Goal: Information Seeking & Learning: Learn about a topic

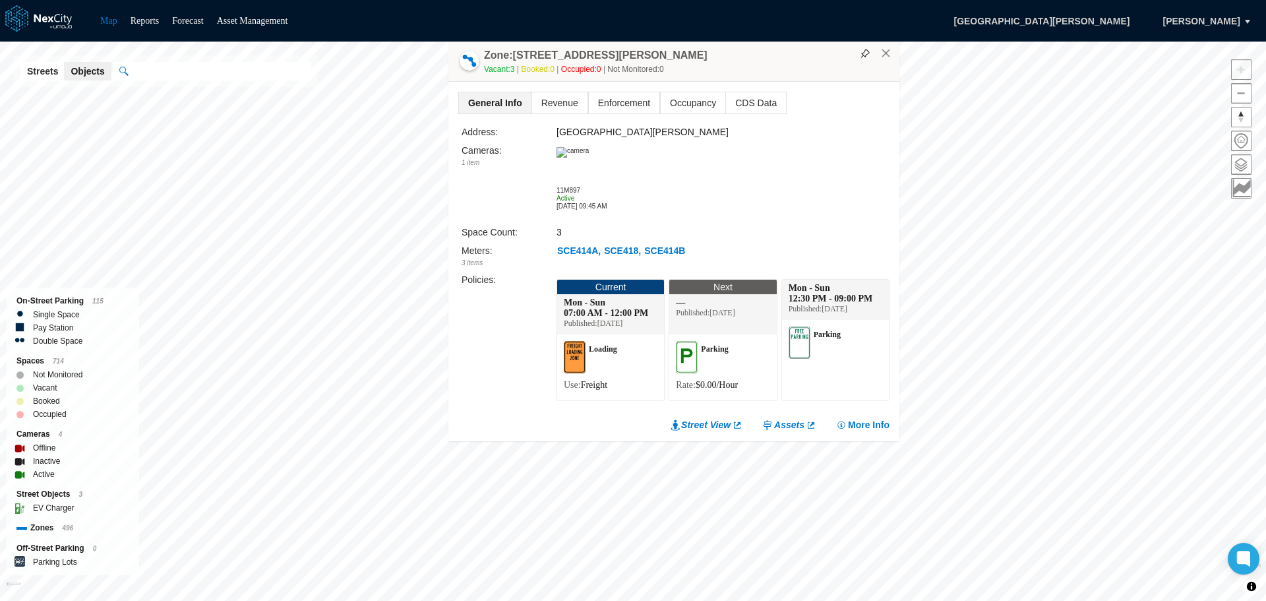
click at [579, 158] on img at bounding box center [572, 152] width 32 height 11
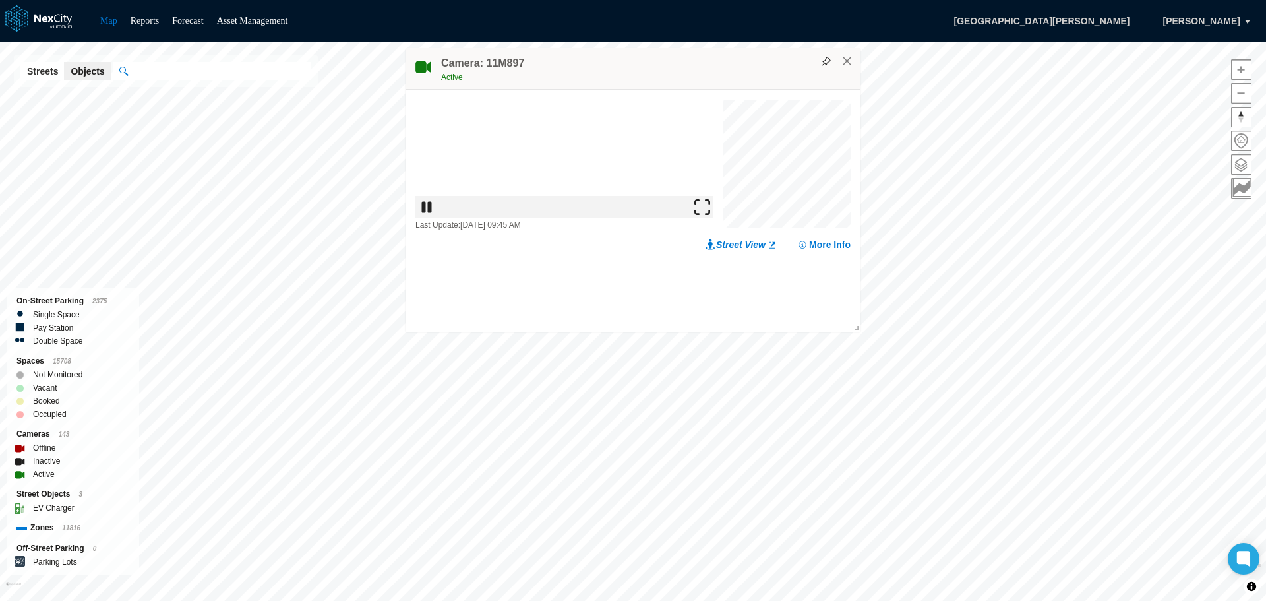
click at [708, 215] on img at bounding box center [702, 207] width 16 height 16
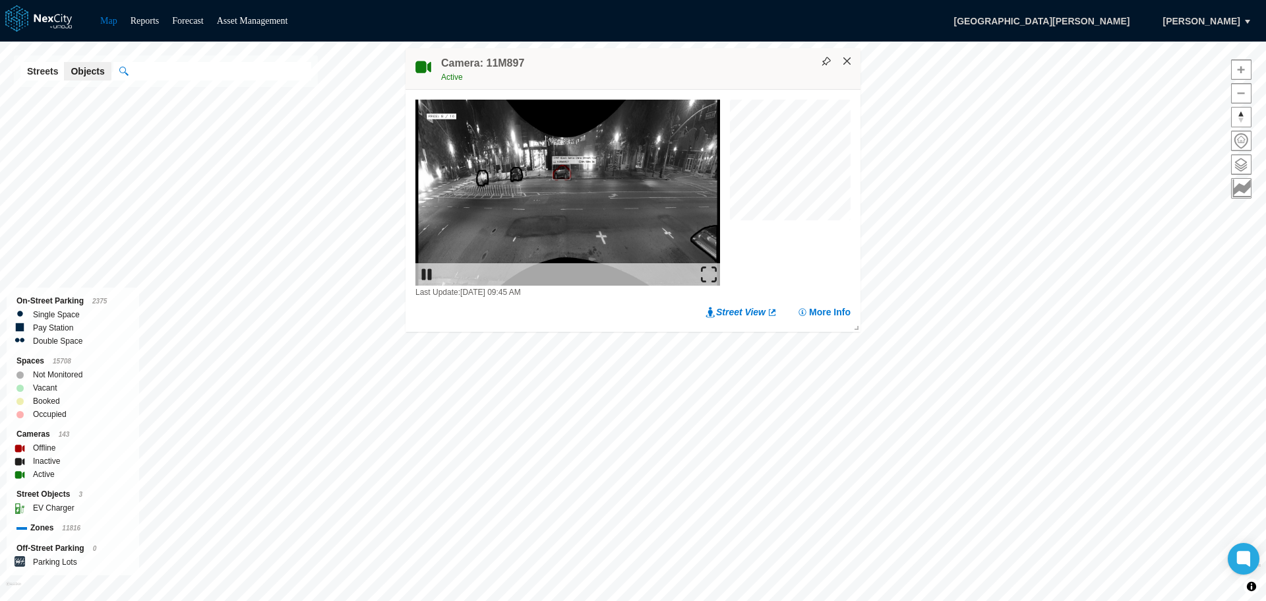
click at [847, 61] on button "×" at bounding box center [847, 61] width 12 height 12
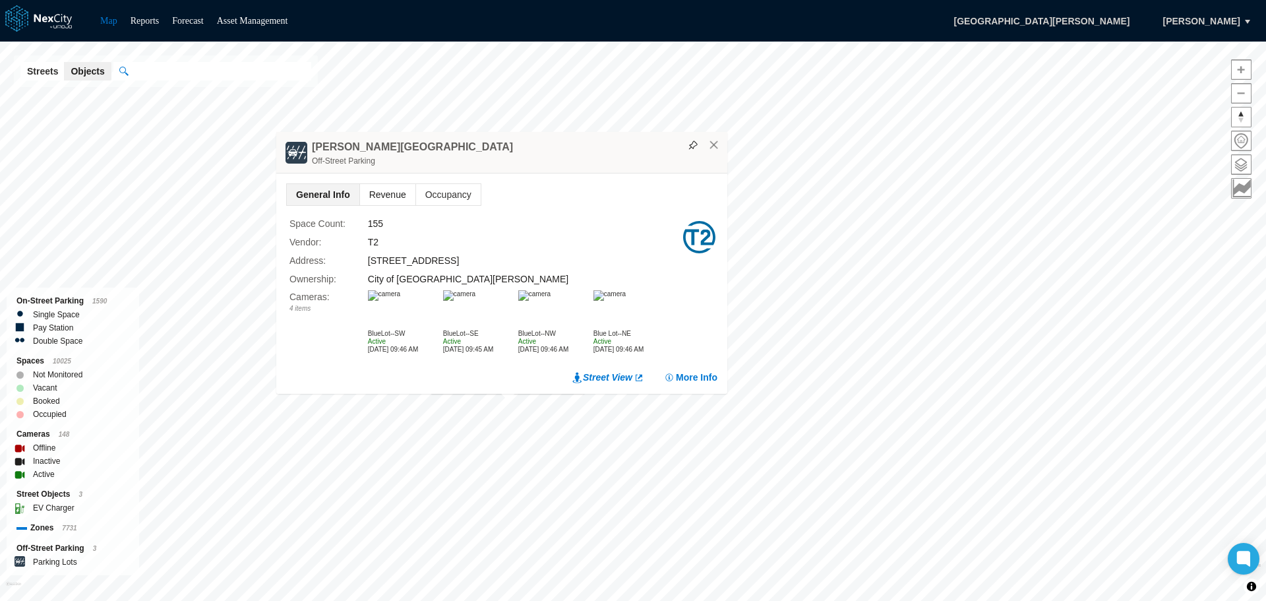
click at [391, 191] on span "Revenue" at bounding box center [387, 194] width 55 height 21
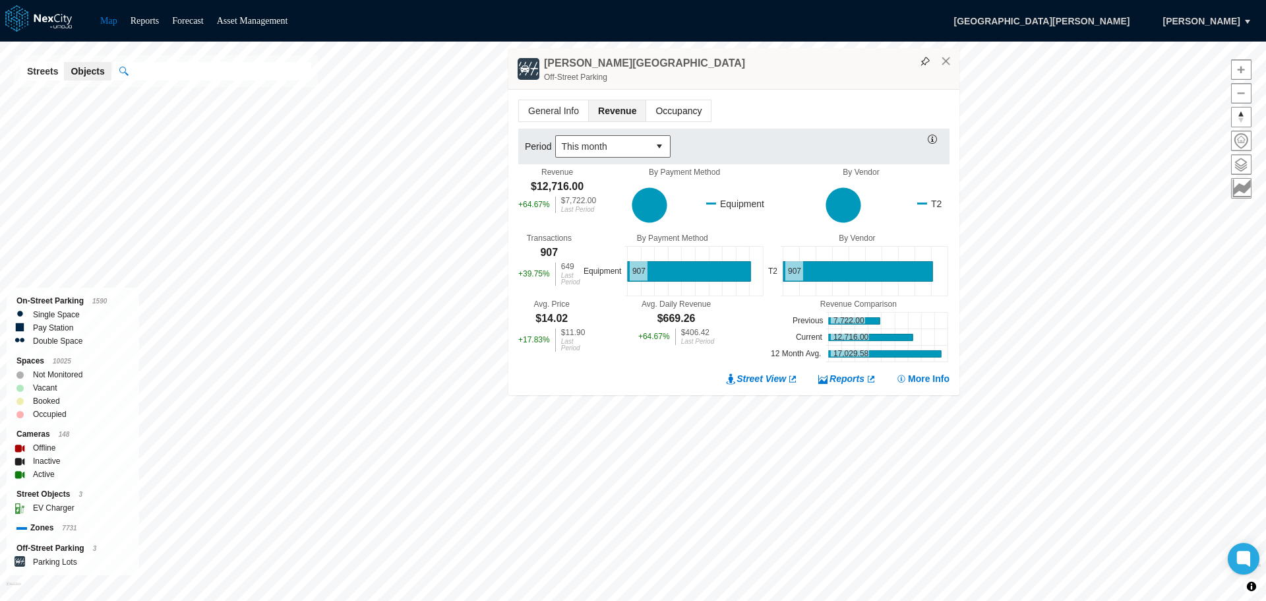
click at [667, 112] on span "Occupancy" at bounding box center [678, 110] width 65 height 21
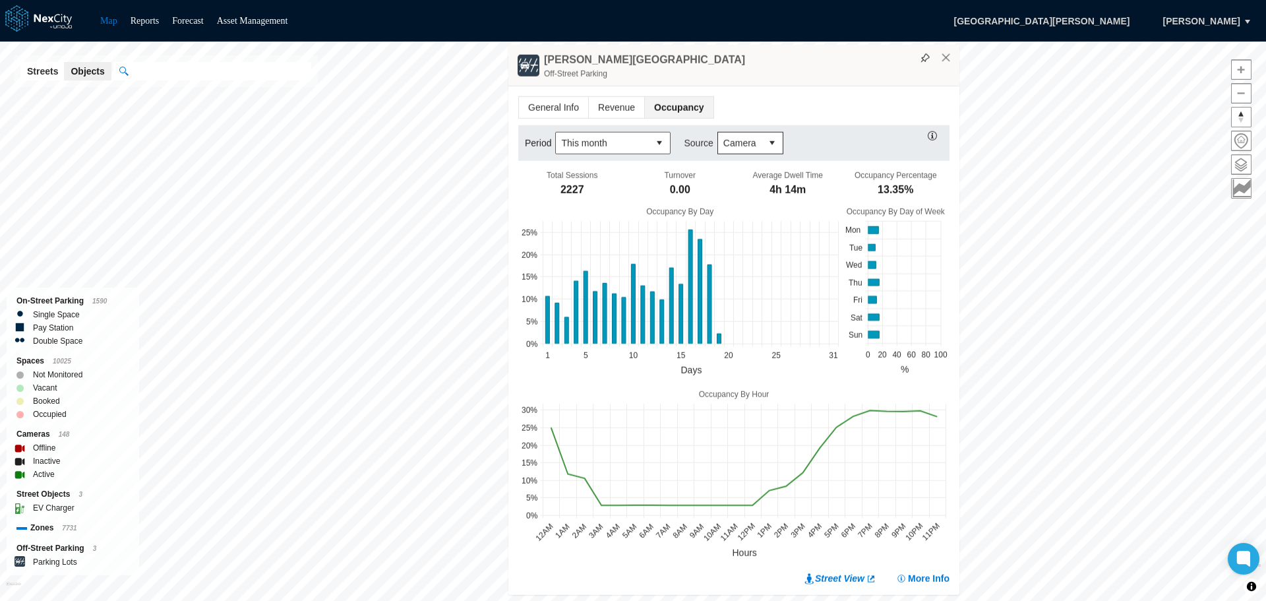
click at [943, 65] on div "× [PERSON_NAME] Lot Off-Street Parking General Info Revenue Occupancy Period Th…" at bounding box center [733, 320] width 451 height 550
click at [947, 59] on button "×" at bounding box center [946, 58] width 12 height 12
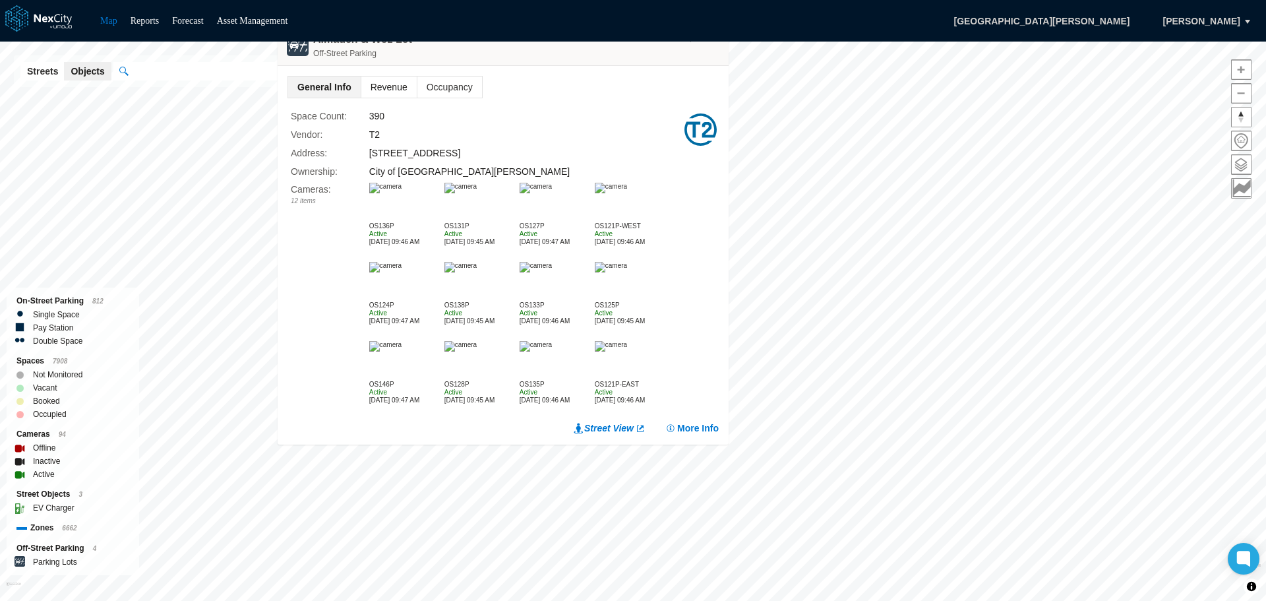
click at [393, 88] on span "Revenue" at bounding box center [388, 86] width 55 height 21
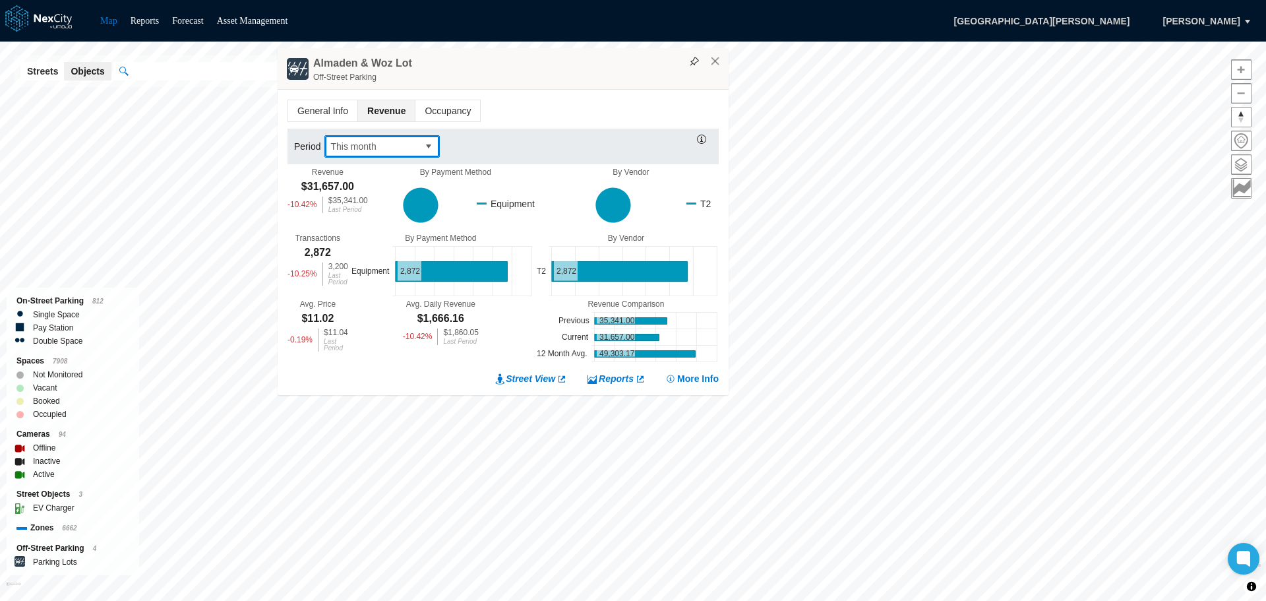
click at [430, 144] on button "select" at bounding box center [428, 146] width 21 height 21
click at [359, 165] on li "[DATE]" at bounding box center [381, 169] width 115 height 24
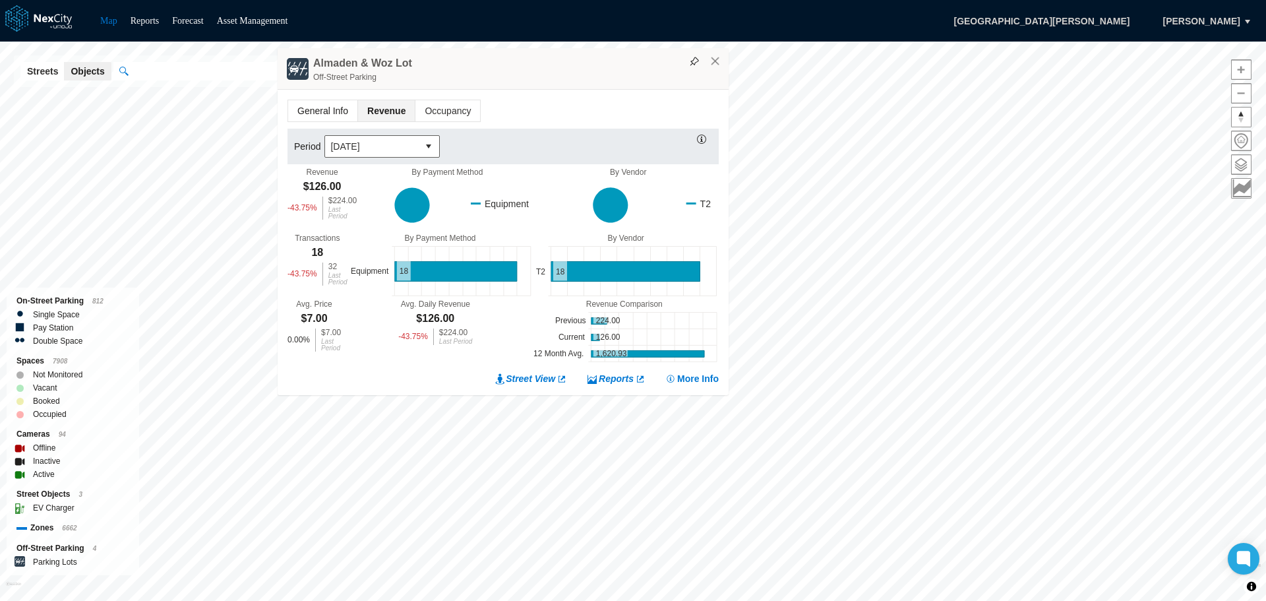
click at [322, 108] on span "General Info" at bounding box center [322, 110] width 69 height 21
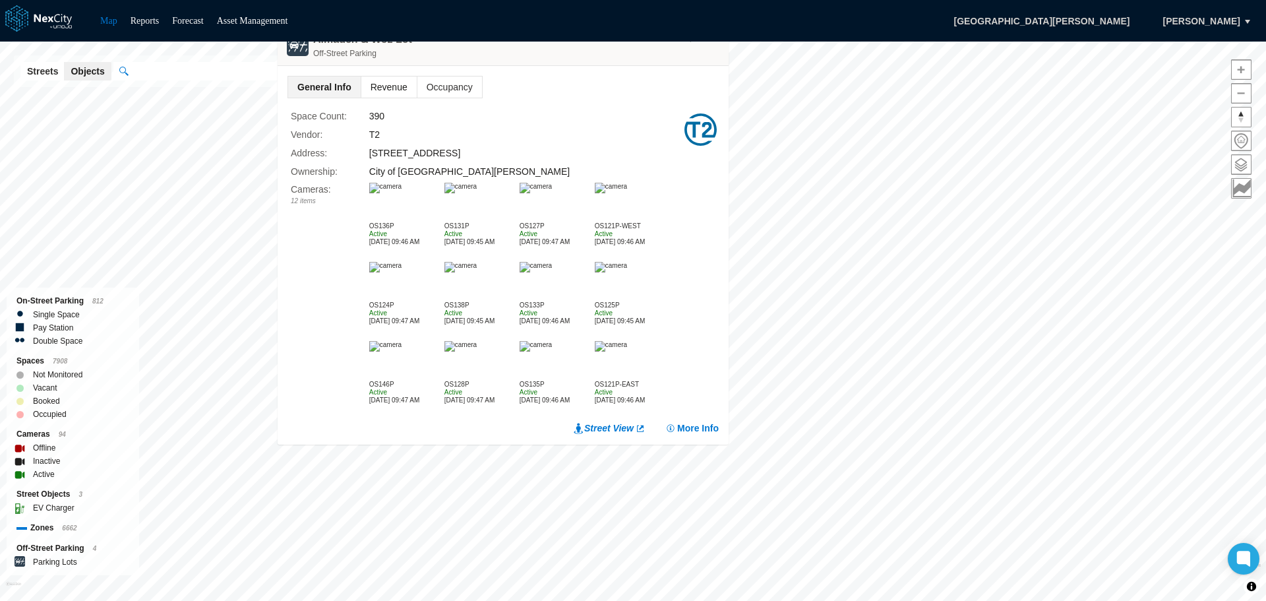
click at [390, 85] on span "Revenue" at bounding box center [388, 86] width 55 height 21
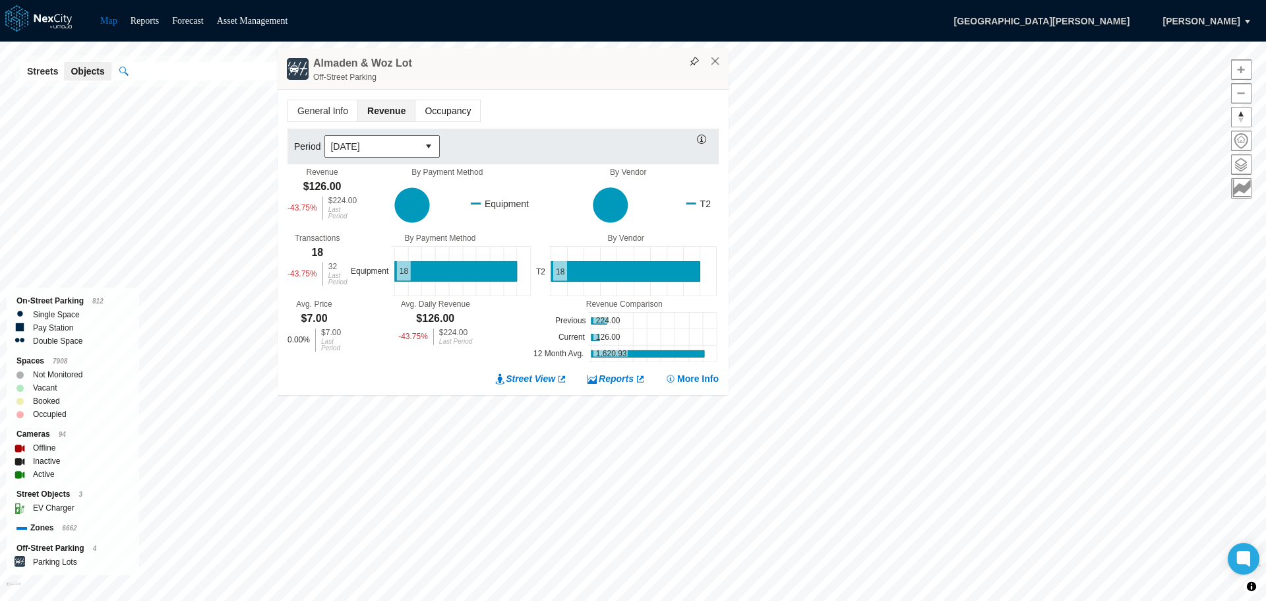
click at [439, 111] on span "Occupancy" at bounding box center [447, 110] width 65 height 21
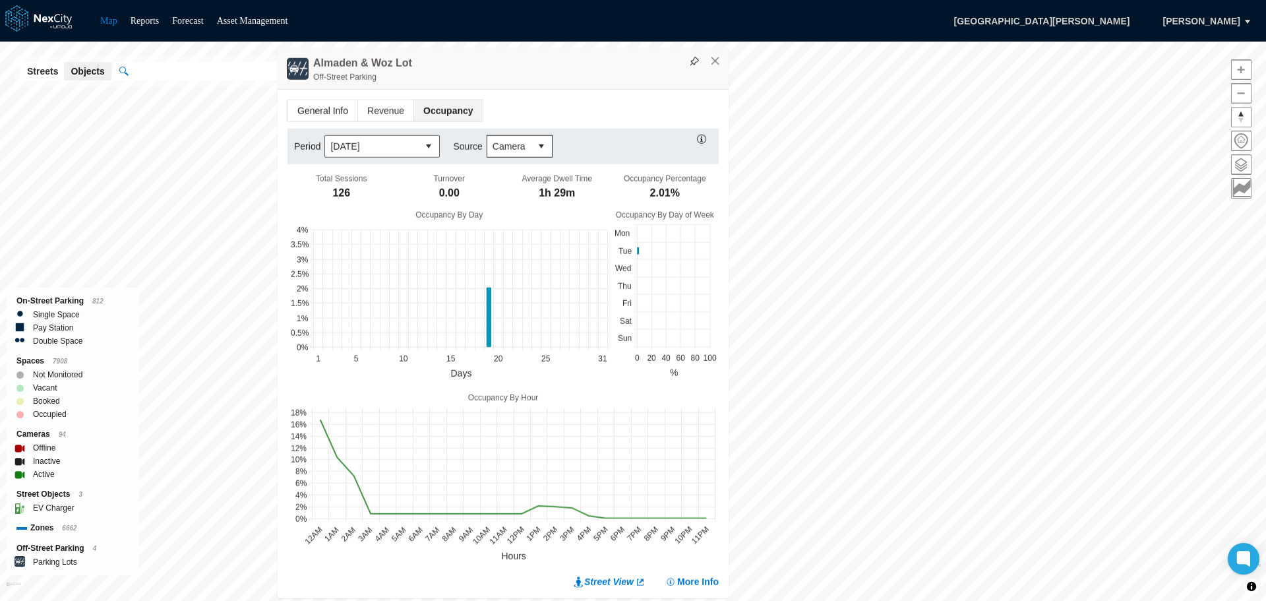
click at [314, 112] on span "General Info" at bounding box center [322, 110] width 69 height 21
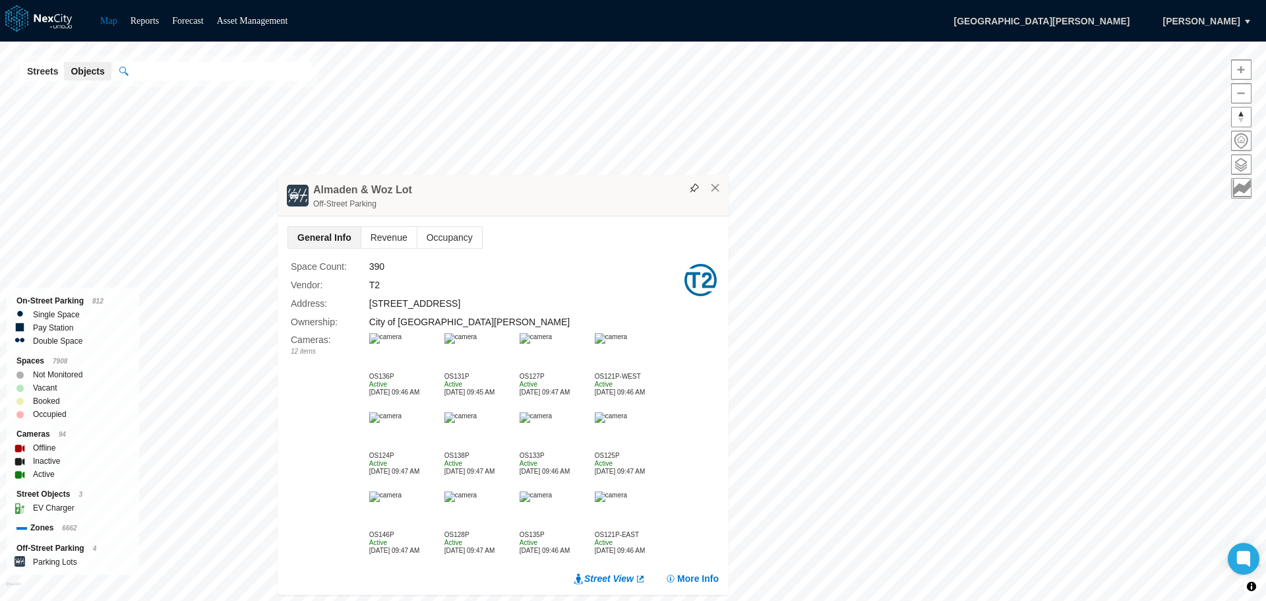
click at [401, 343] on img at bounding box center [385, 338] width 32 height 11
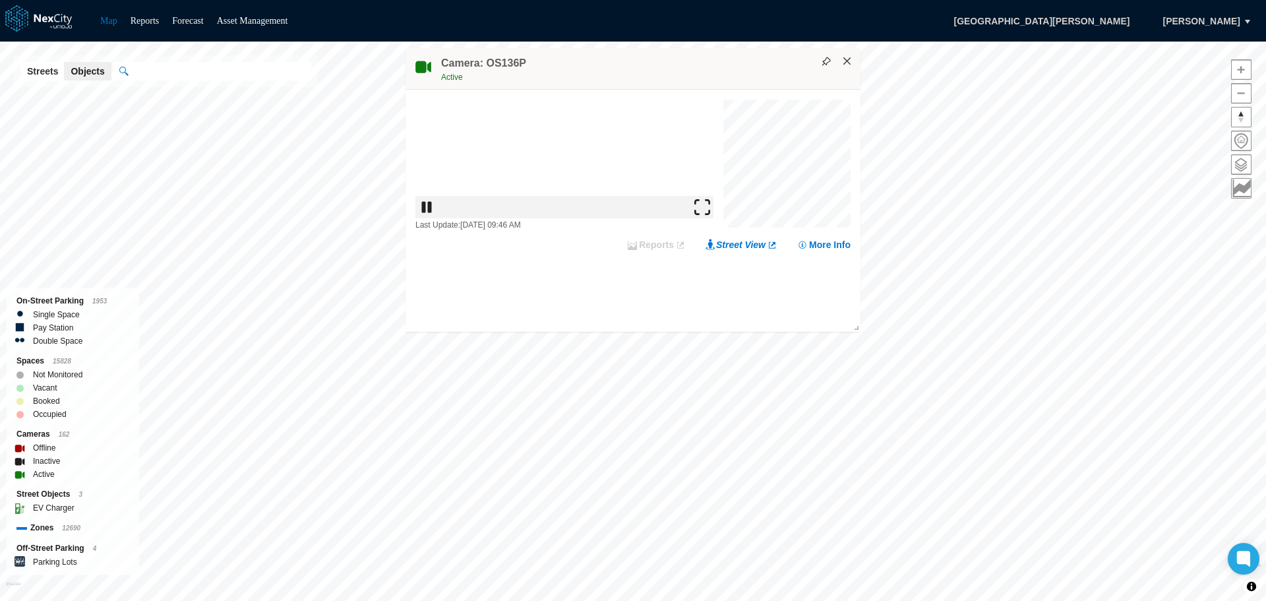
click at [851, 64] on button "×" at bounding box center [847, 61] width 12 height 12
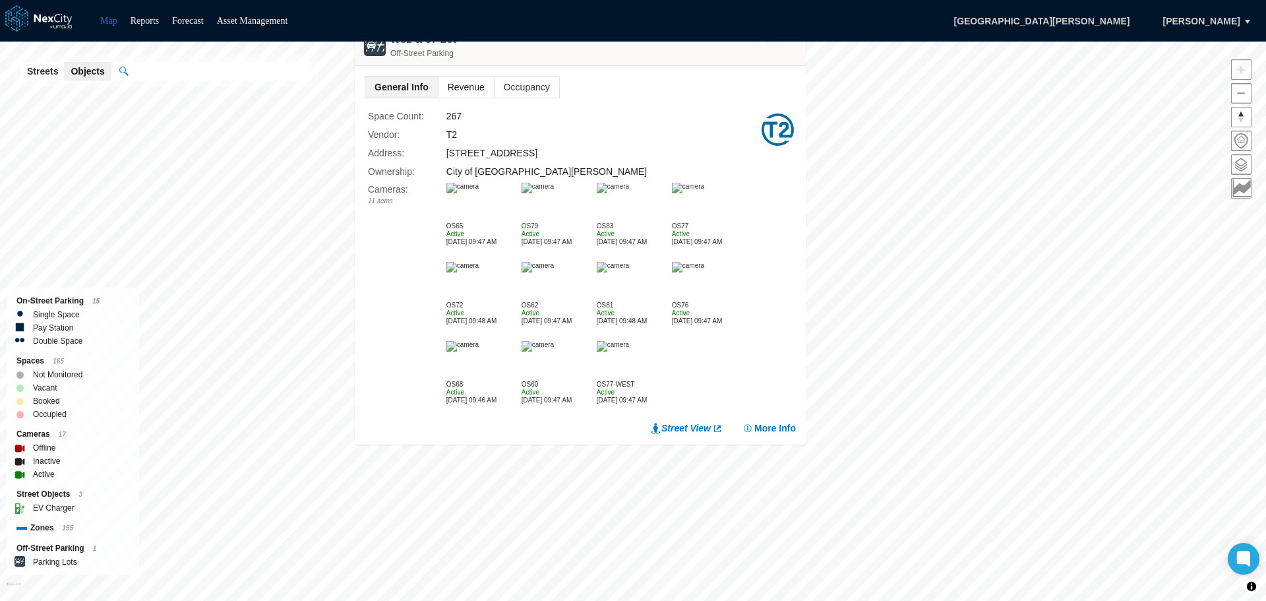
click at [469, 84] on span "Revenue" at bounding box center [465, 86] width 55 height 21
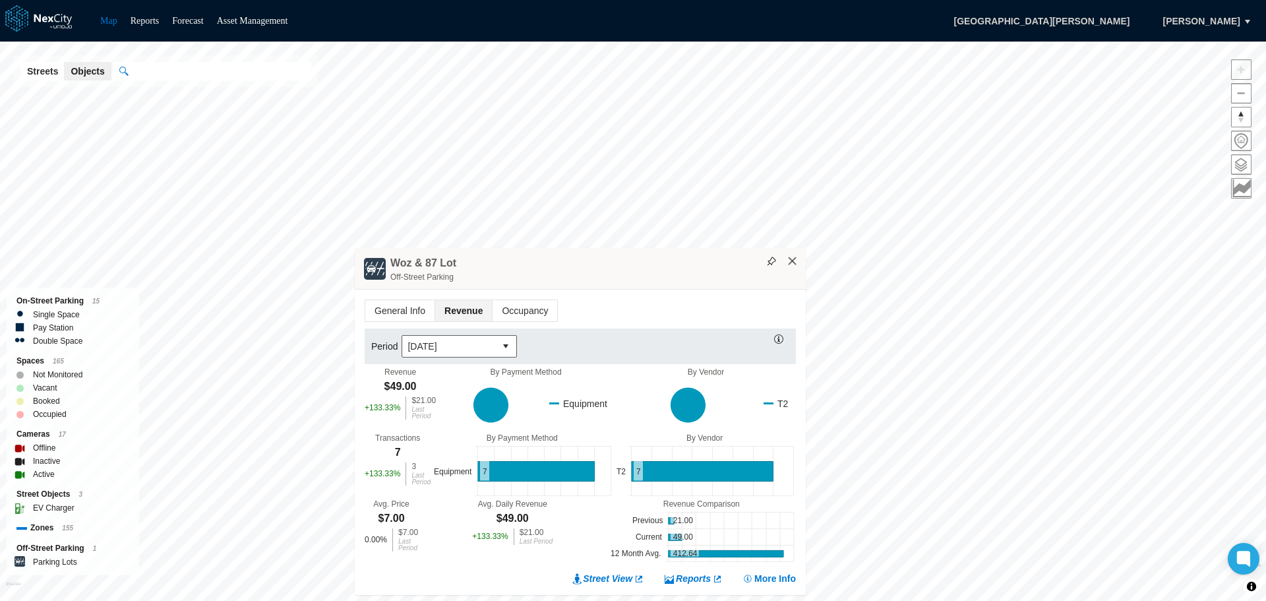
click at [794, 264] on button "×" at bounding box center [792, 261] width 12 height 12
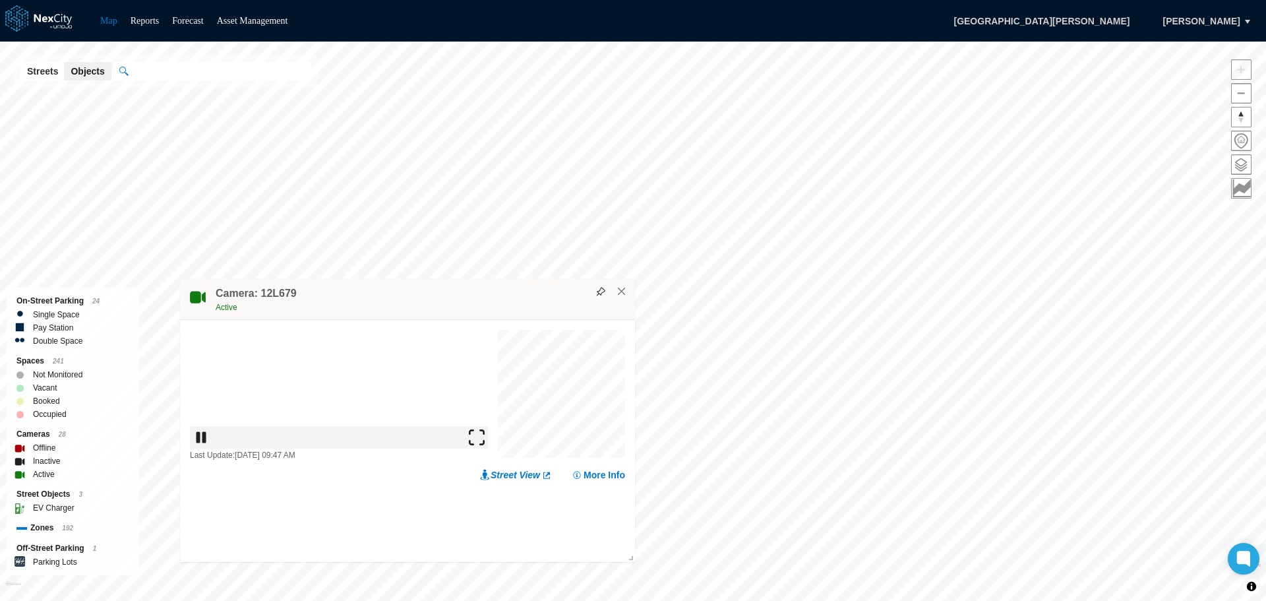
click at [485, 445] on img at bounding box center [477, 437] width 16 height 16
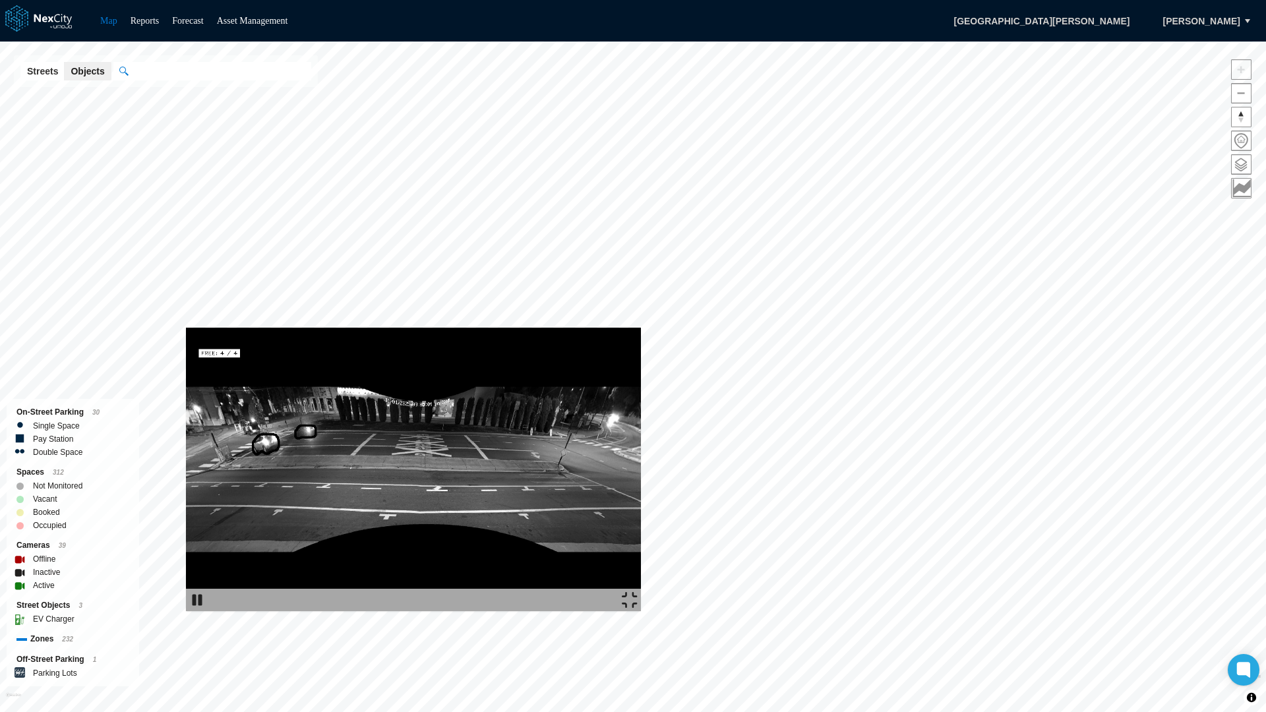
click at [641, 328] on img at bounding box center [413, 469] width 455 height 283
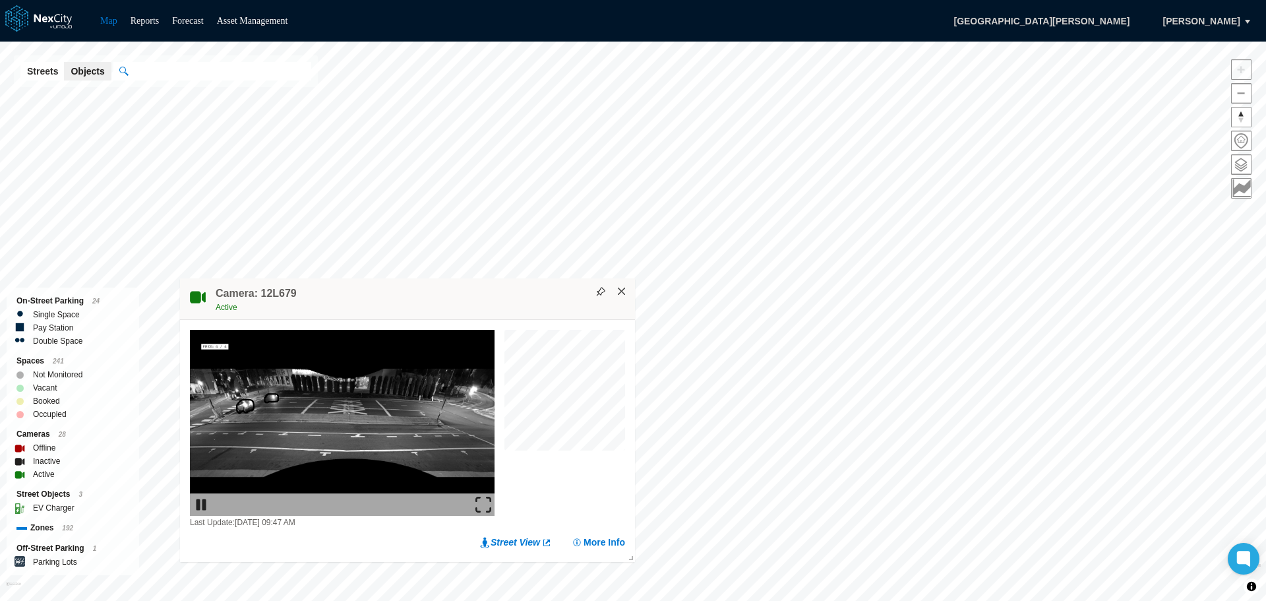
click at [624, 292] on button "×" at bounding box center [622, 291] width 12 height 12
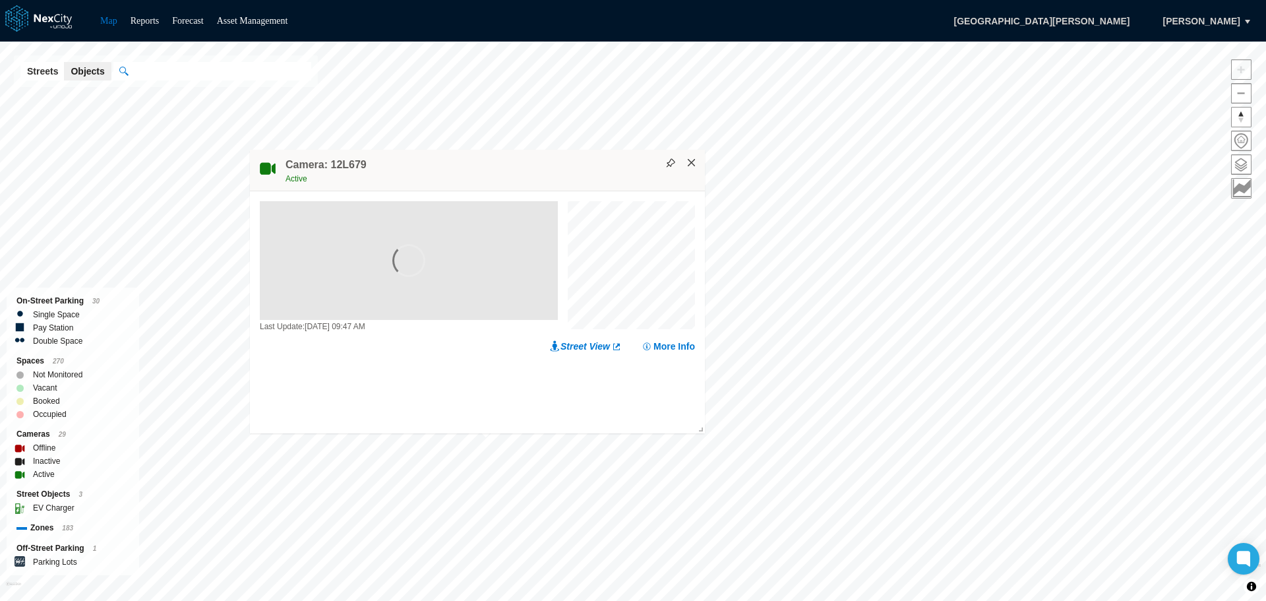
click at [690, 163] on button "×" at bounding box center [692, 163] width 12 height 12
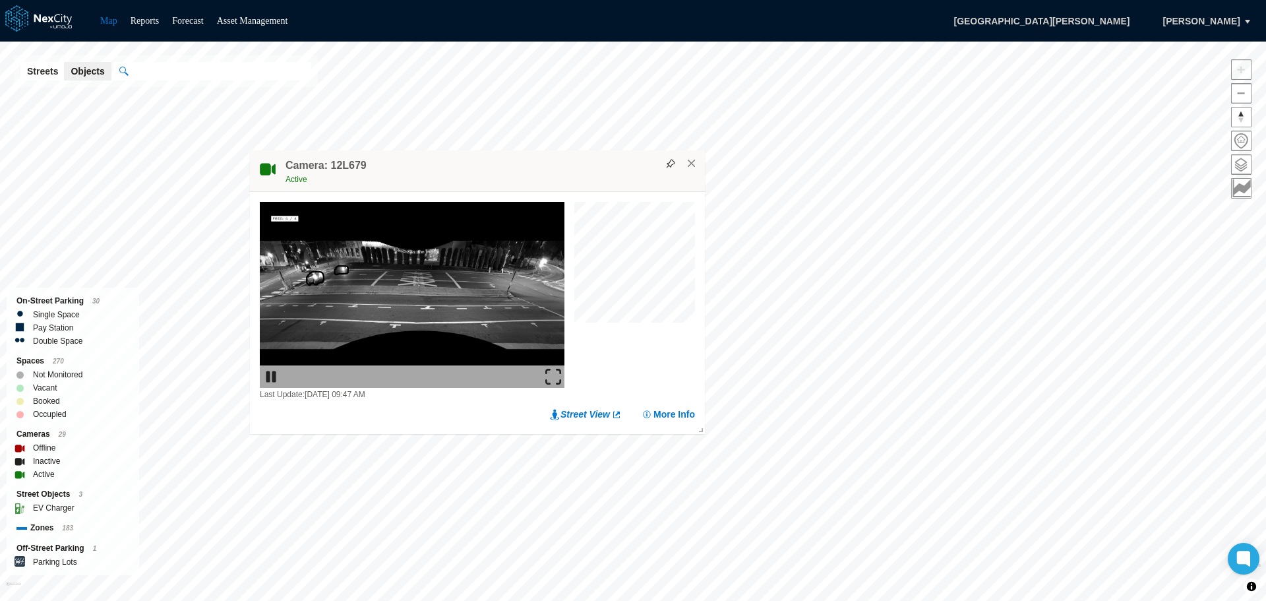
click at [552, 377] on img at bounding box center [553, 377] width 16 height 16
click at [694, 161] on button "×" at bounding box center [692, 164] width 12 height 12
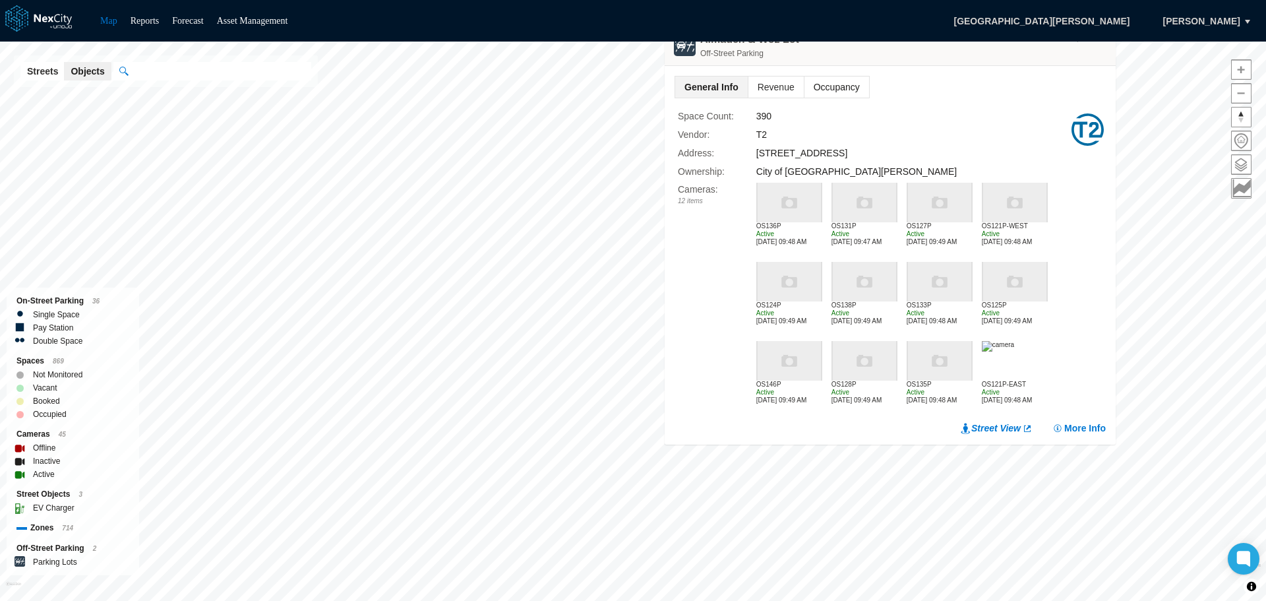
click at [838, 86] on span "Occupancy" at bounding box center [836, 86] width 65 height 21
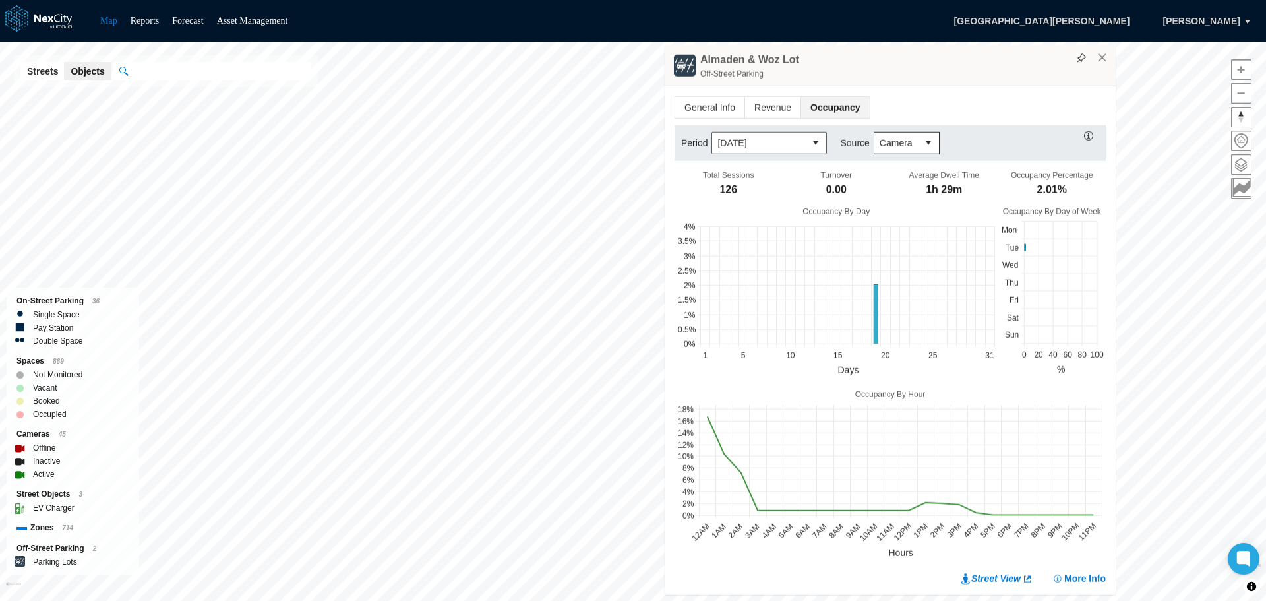
click at [875, 309] on icon at bounding box center [876, 314] width 4 height 59
click at [940, 502] on circle at bounding box center [942, 503] width 8 height 8
click at [779, 107] on span "Revenue" at bounding box center [772, 107] width 55 height 21
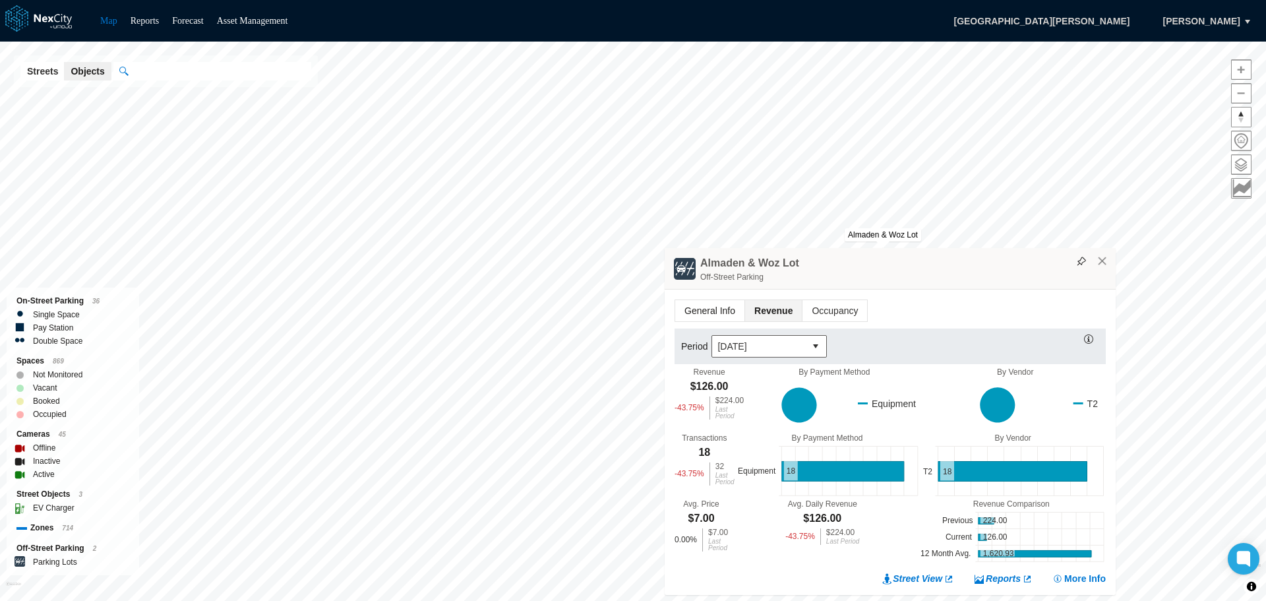
click at [702, 305] on span "General Info" at bounding box center [709, 310] width 69 height 21
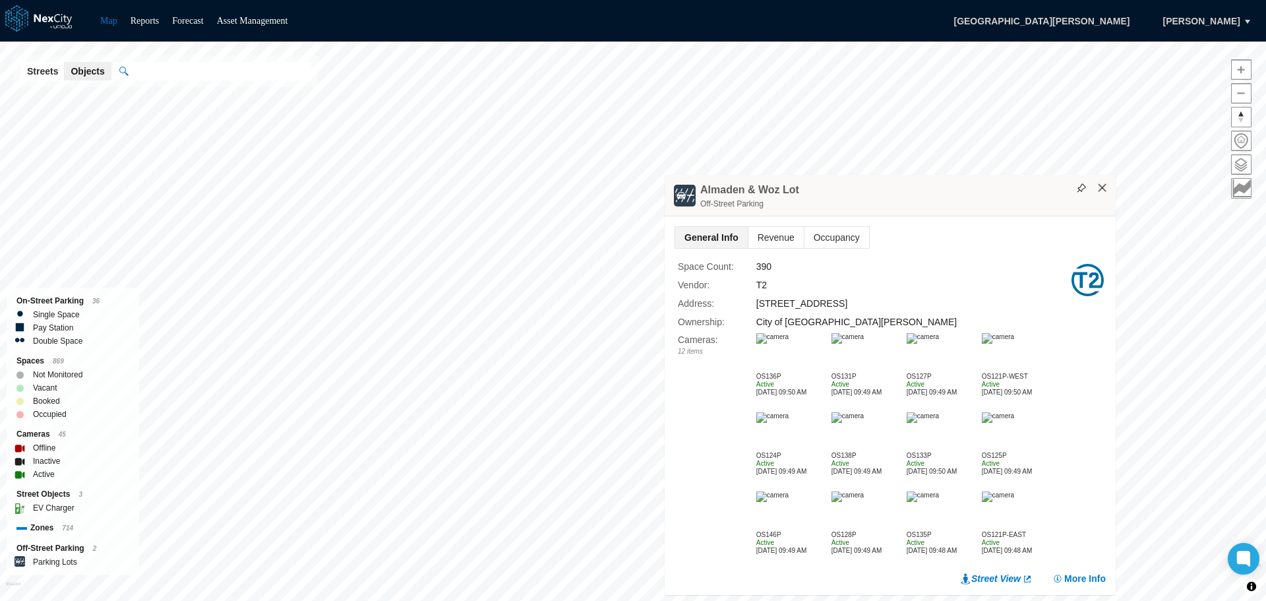
click at [1106, 185] on button "×" at bounding box center [1102, 188] width 12 height 12
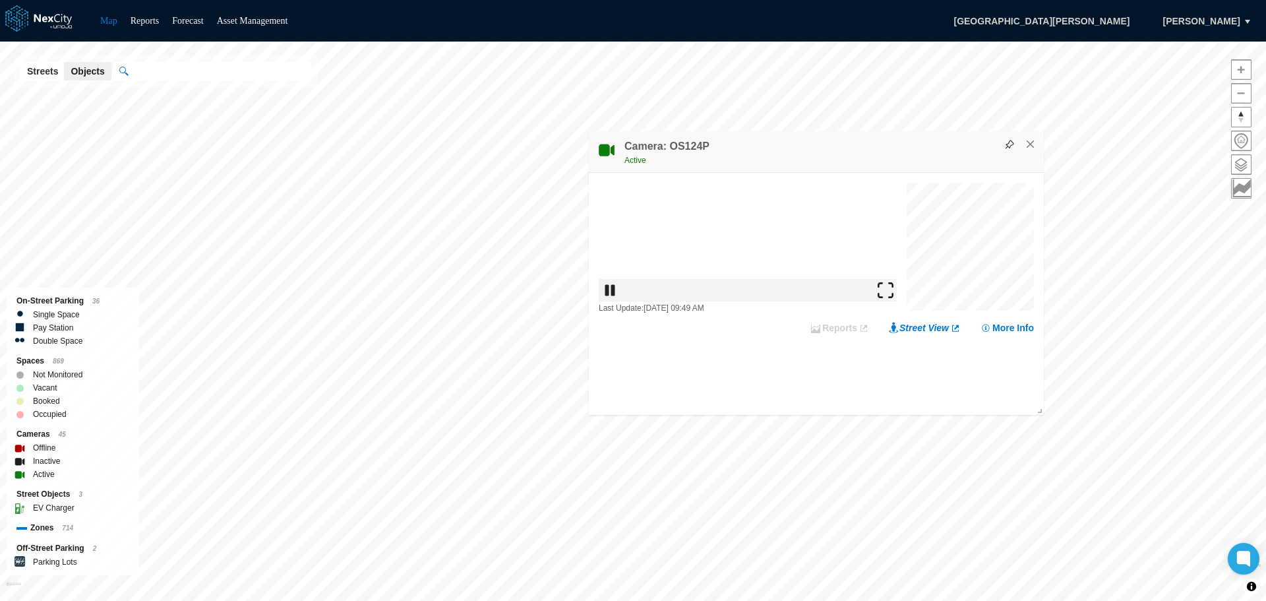
click at [893, 298] on img at bounding box center [885, 290] width 16 height 16
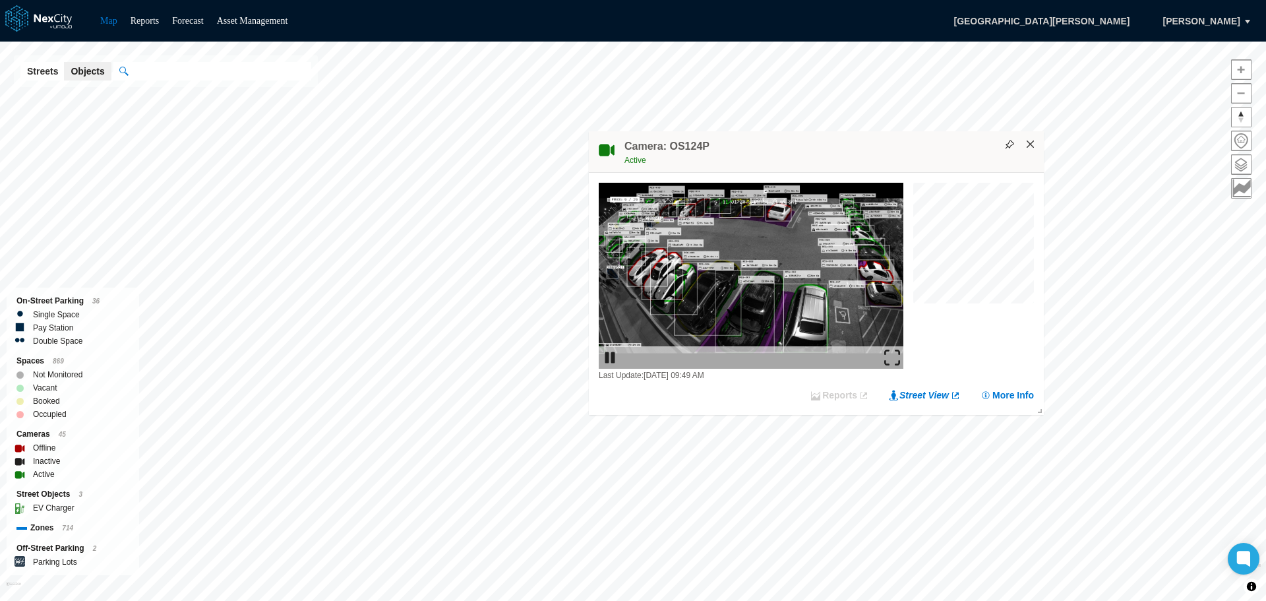
click at [1034, 146] on button "×" at bounding box center [1030, 144] width 12 height 12
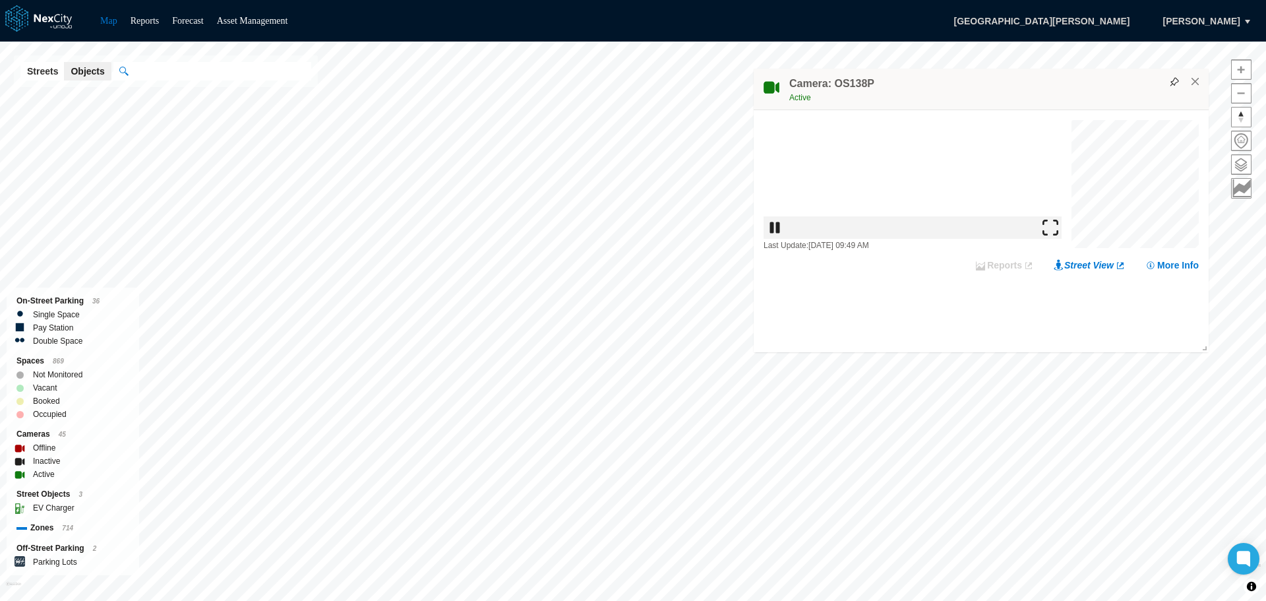
click at [1051, 235] on img at bounding box center [1050, 228] width 16 height 16
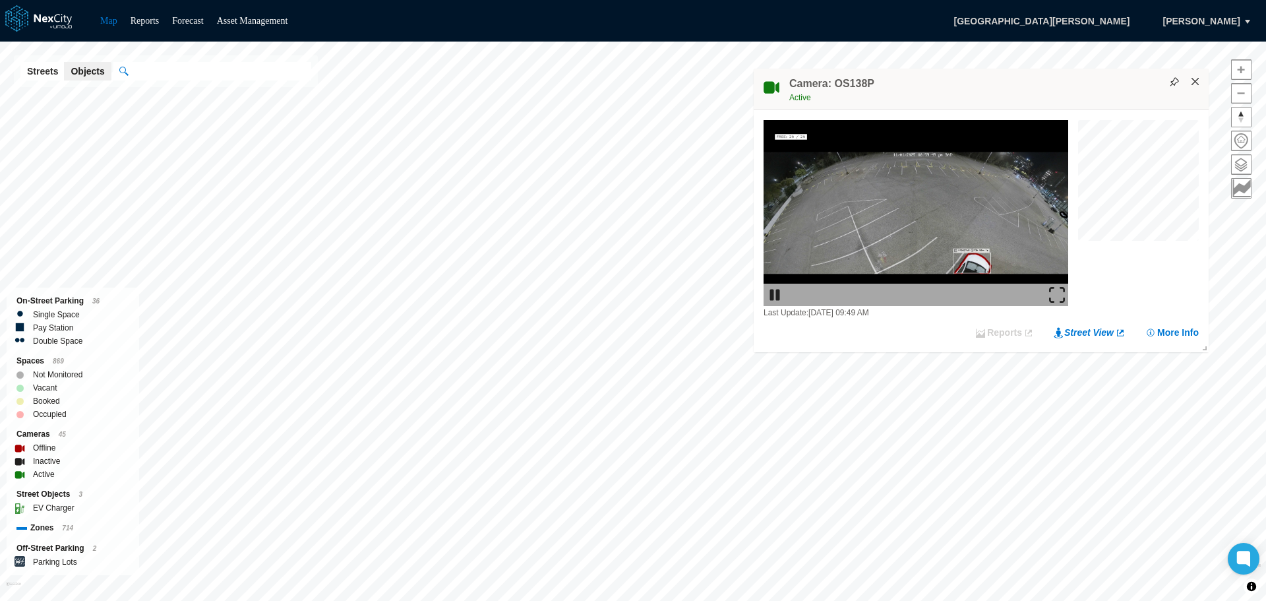
click at [1194, 83] on button "×" at bounding box center [1195, 82] width 12 height 12
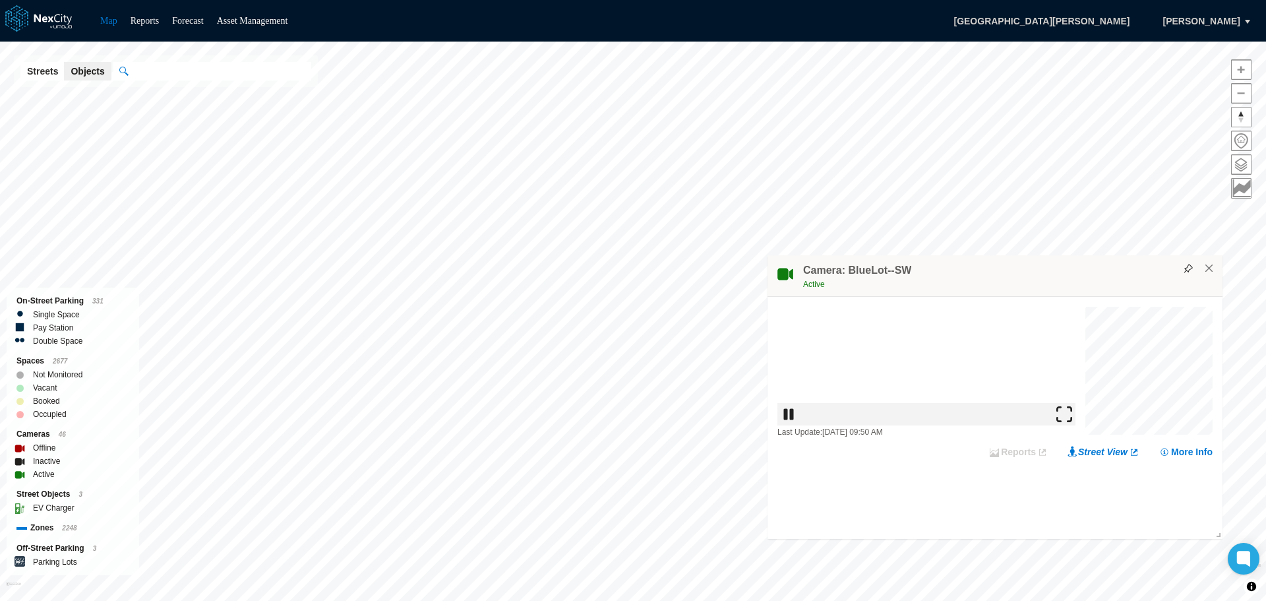
click at [1067, 422] on img at bounding box center [1064, 414] width 16 height 16
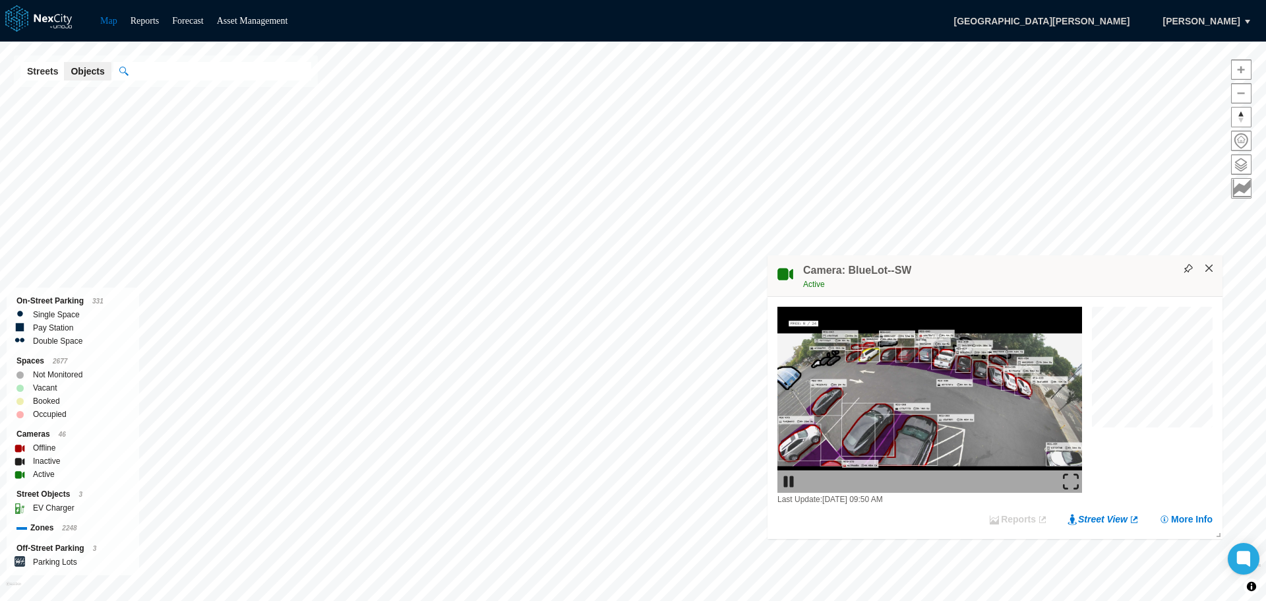
click at [1208, 267] on button "×" at bounding box center [1209, 268] width 12 height 12
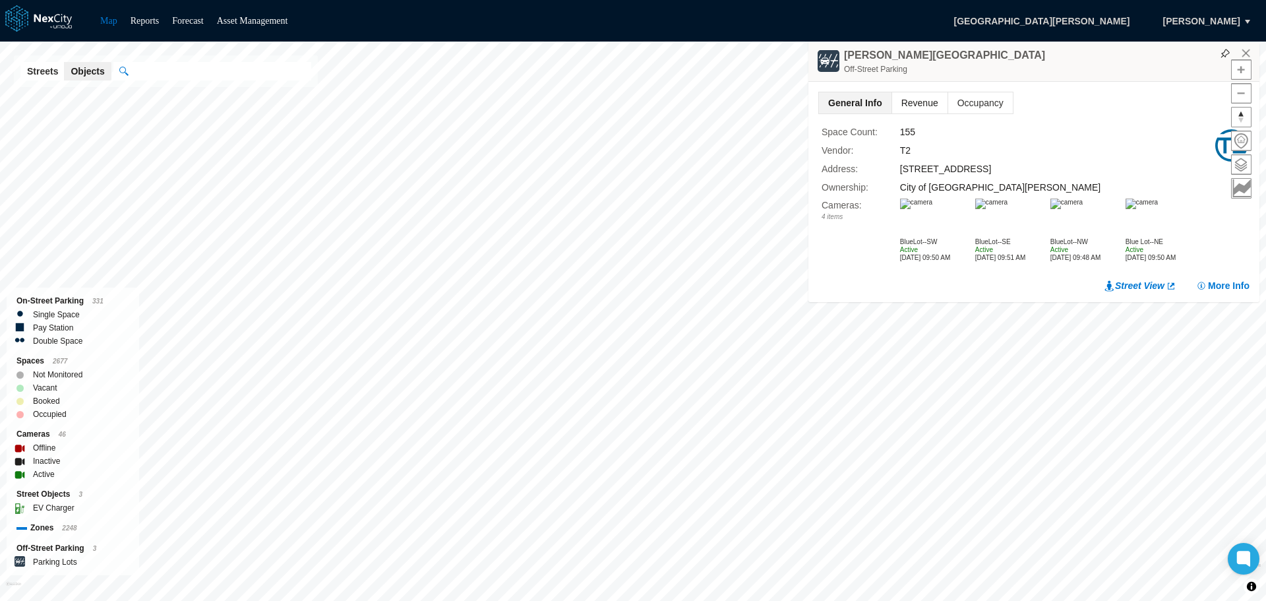
click at [919, 100] on span "Revenue" at bounding box center [919, 102] width 55 height 21
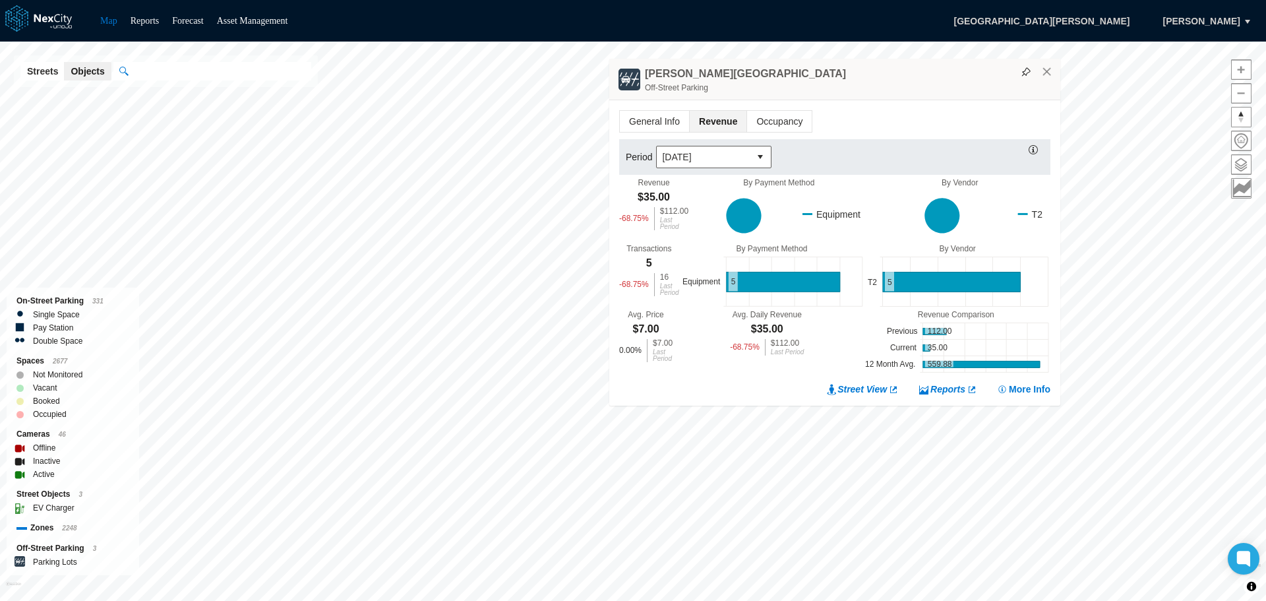
drag, startPoint x: 1048, startPoint y: 259, endPoint x: 848, endPoint y: 84, distance: 265.8
click at [848, 84] on div "Off-Street Parking" at bounding box center [849, 87] width 409 height 13
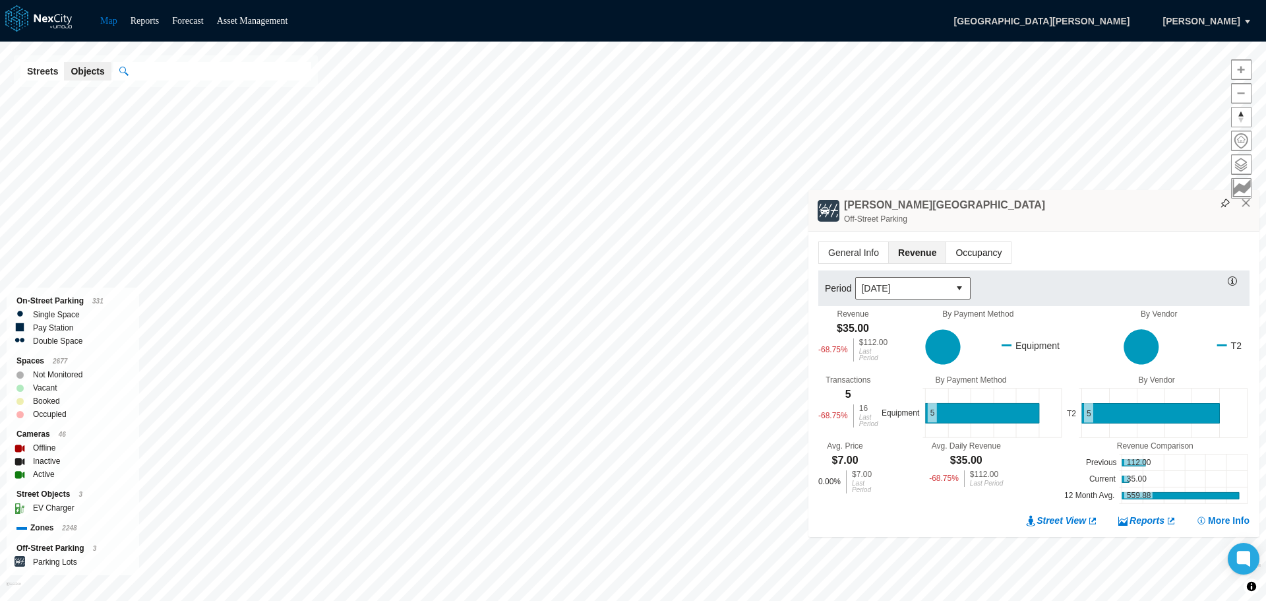
click at [974, 252] on span "Occupancy" at bounding box center [978, 252] width 65 height 21
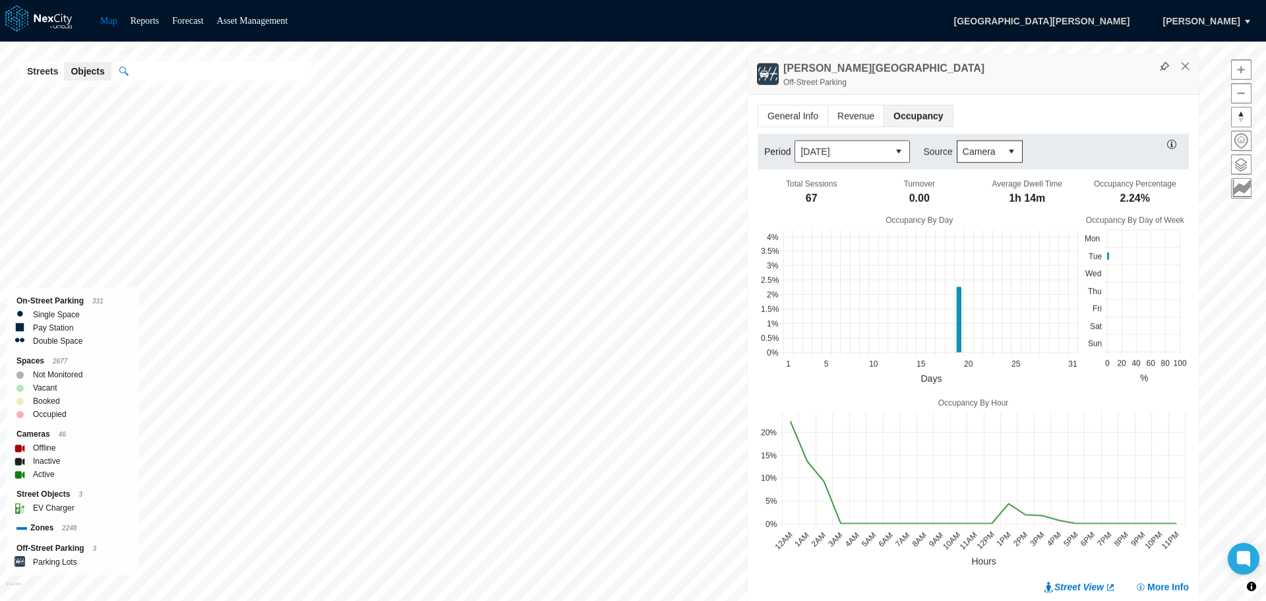
drag, startPoint x: 1174, startPoint y: 59, endPoint x: 1113, endPoint y: 68, distance: 61.9
click at [1113, 68] on div "[PERSON_NAME] [GEOGRAPHIC_DATA]" at bounding box center [973, 74] width 451 height 42
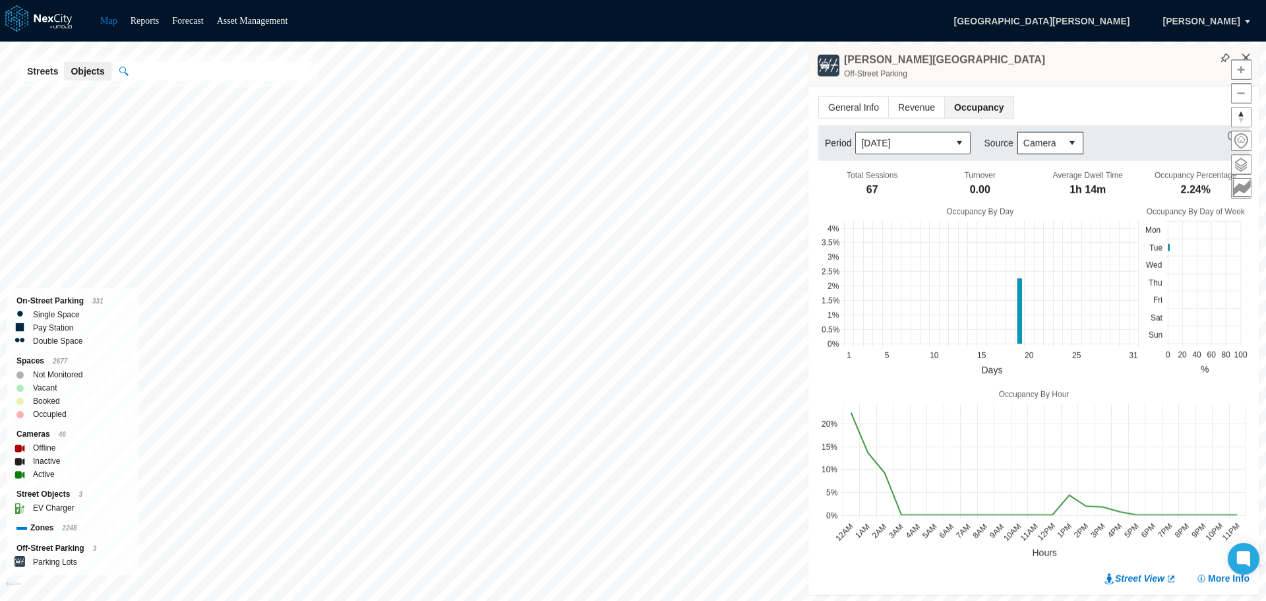
click at [1249, 53] on button "×" at bounding box center [1246, 58] width 12 height 12
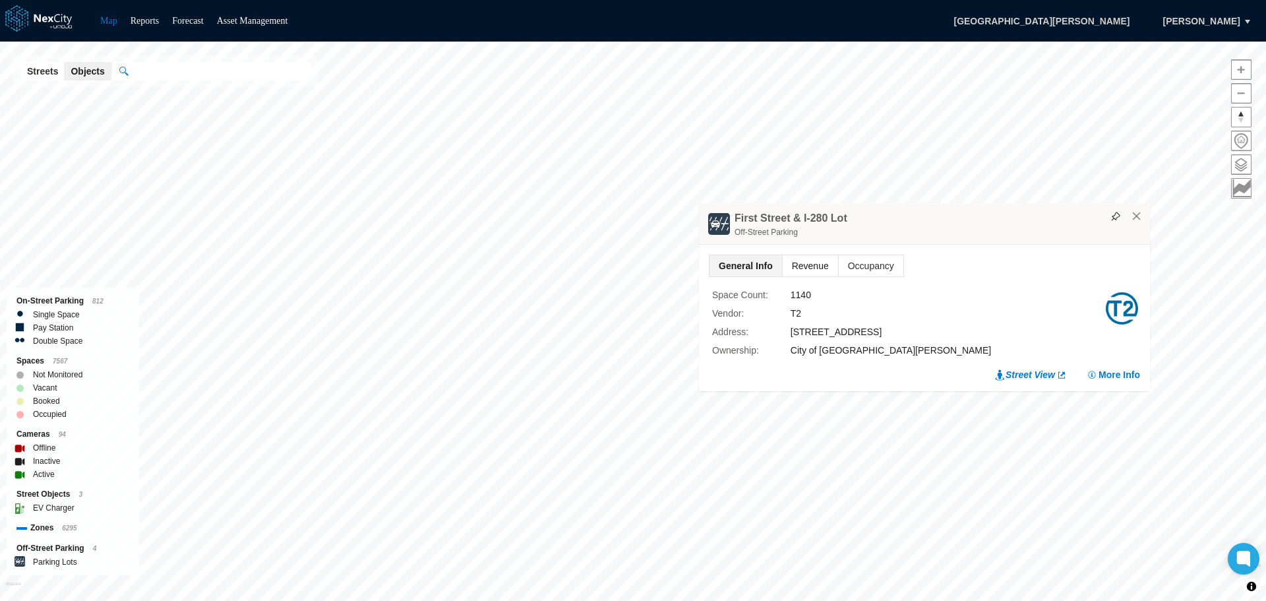
click at [805, 258] on span "Revenue" at bounding box center [810, 265] width 55 height 21
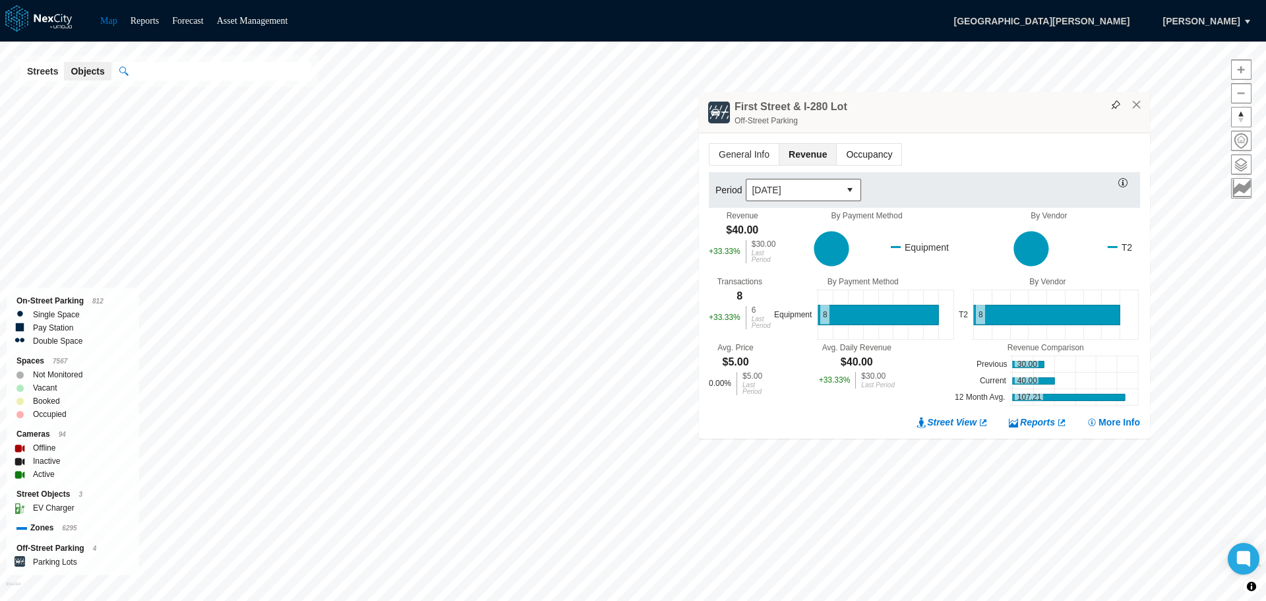
click at [868, 150] on span "Occupancy" at bounding box center [869, 154] width 65 height 21
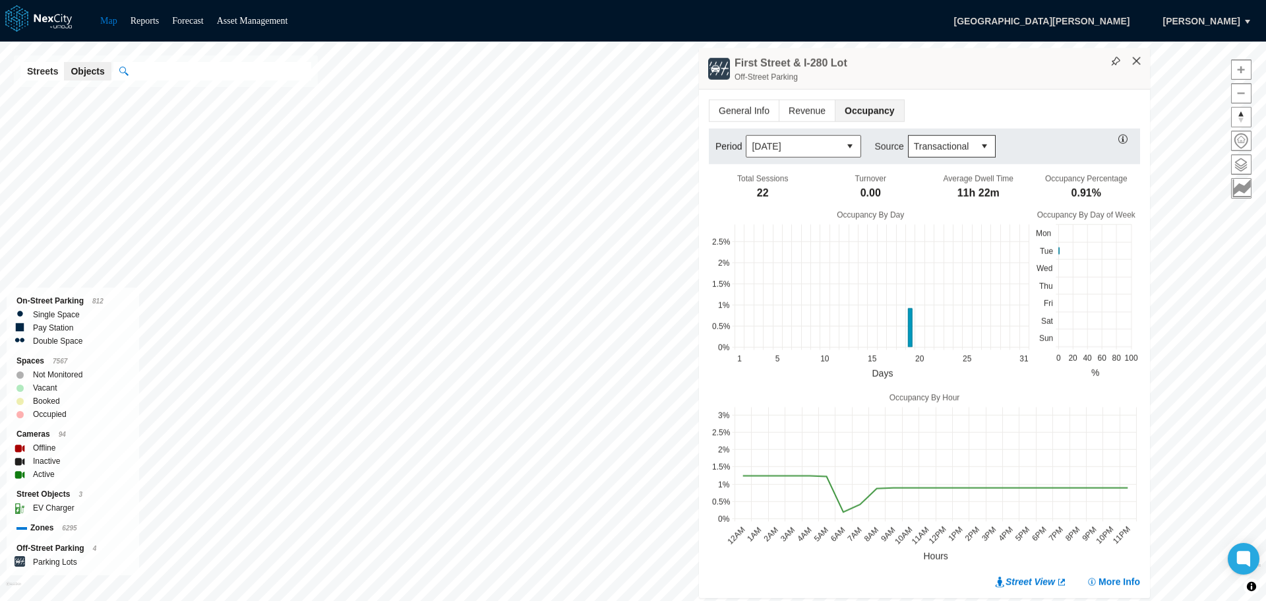
click at [1138, 57] on button "×" at bounding box center [1137, 61] width 12 height 12
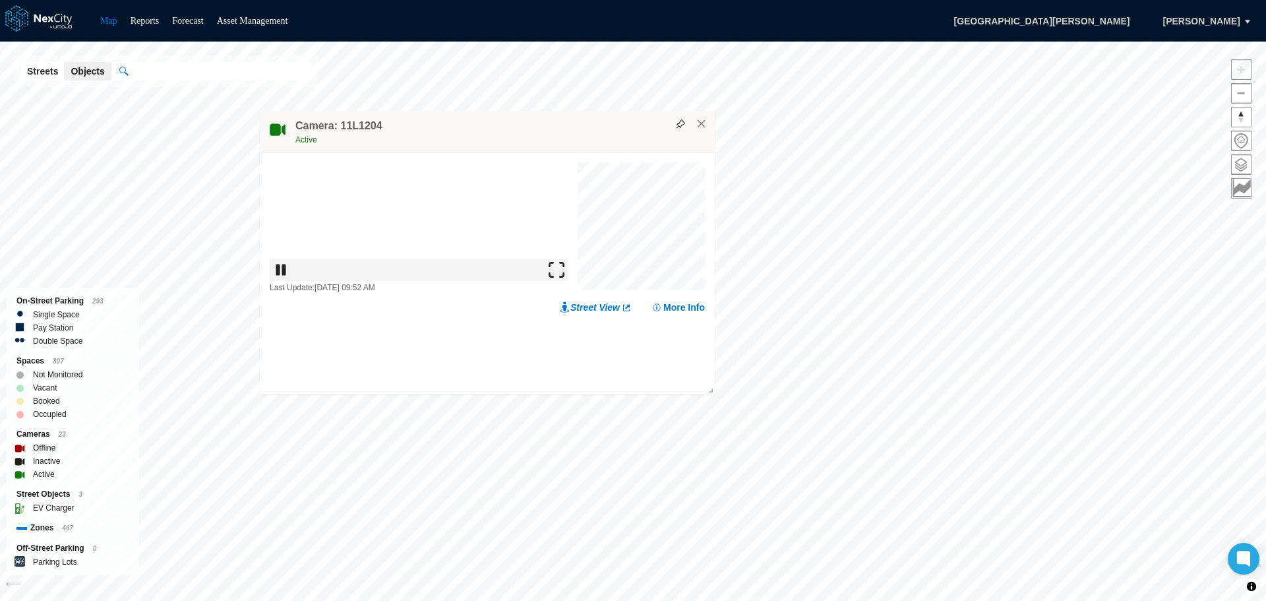
click at [560, 278] on img at bounding box center [556, 270] width 16 height 16
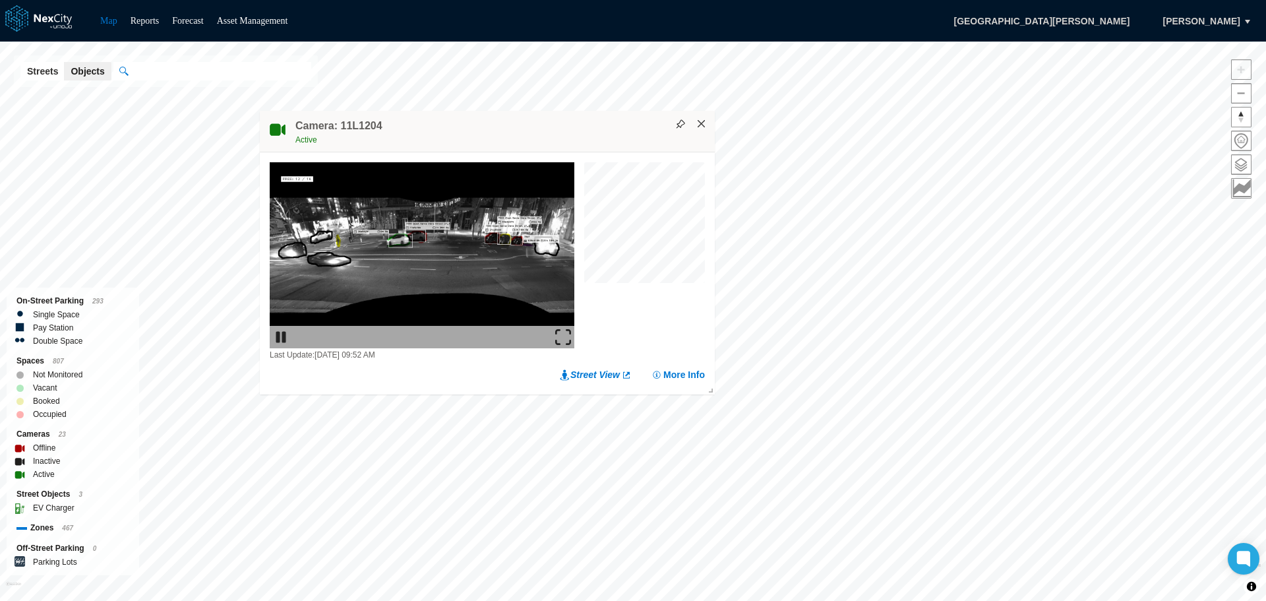
click at [703, 126] on button "×" at bounding box center [701, 124] width 12 height 12
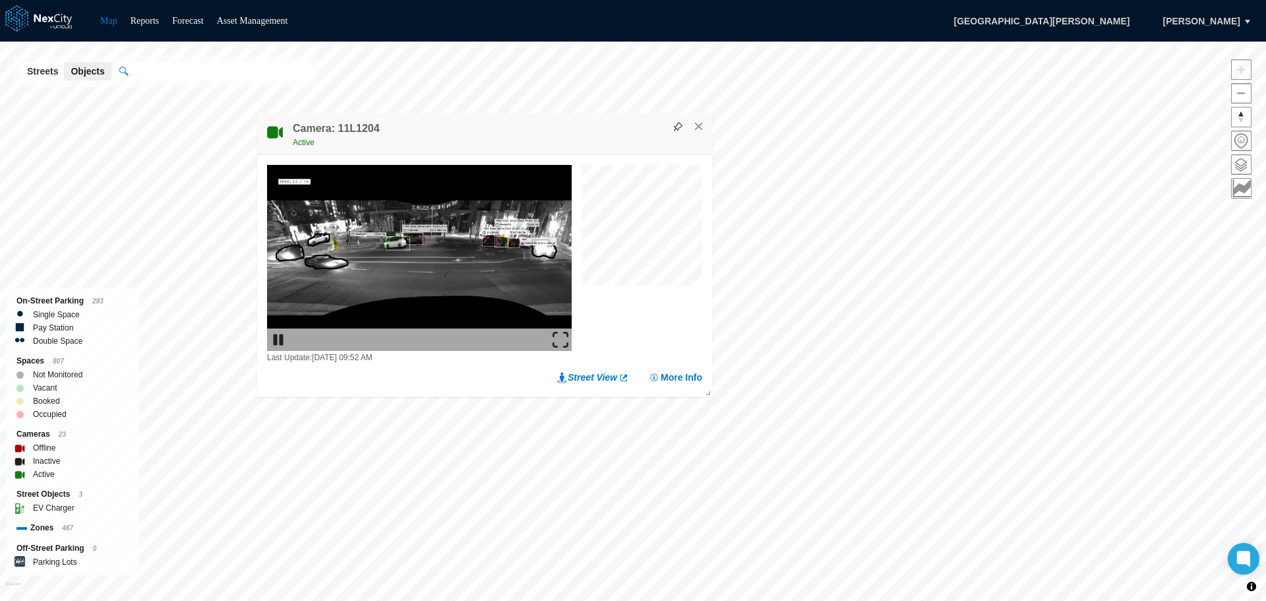
drag, startPoint x: 554, startPoint y: 337, endPoint x: 554, endPoint y: 417, distance: 79.8
click at [554, 337] on img at bounding box center [560, 340] width 16 height 16
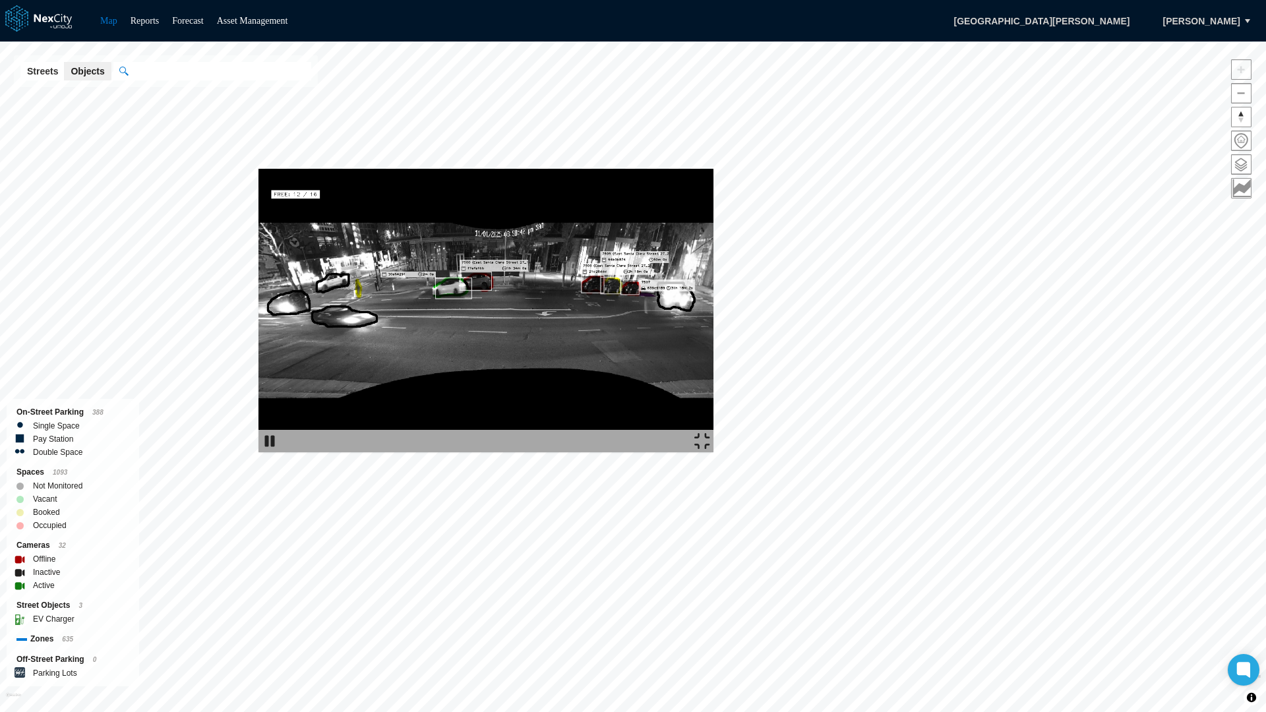
click at [564, 169] on img at bounding box center [485, 310] width 455 height 283
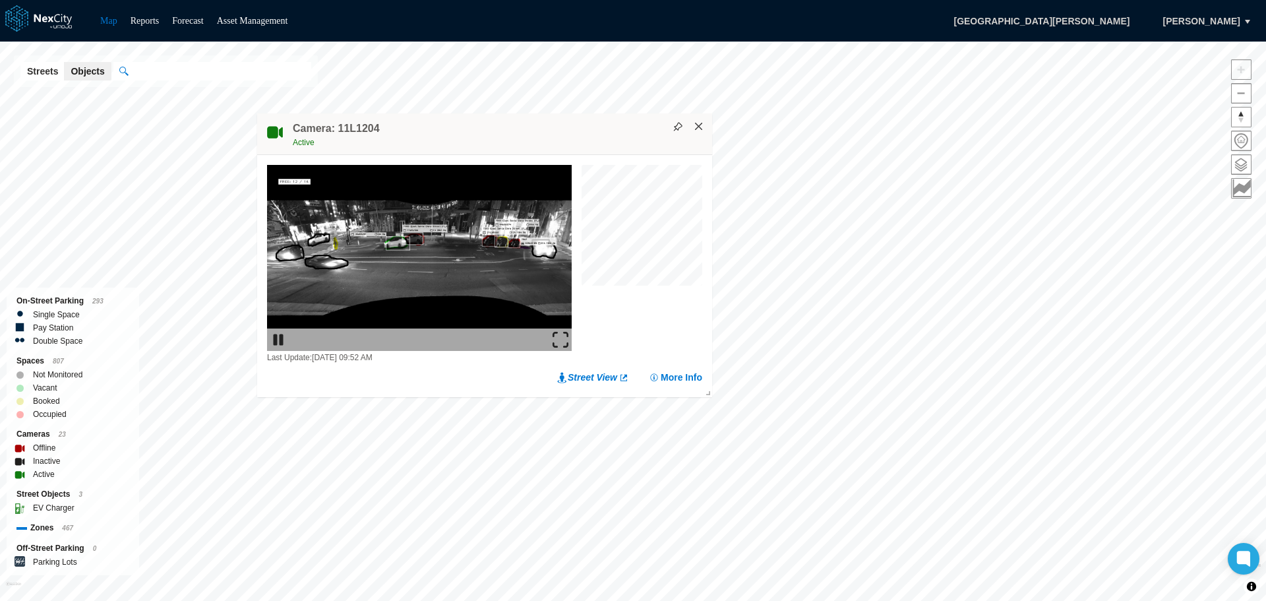
click at [700, 129] on button "×" at bounding box center [699, 127] width 12 height 12
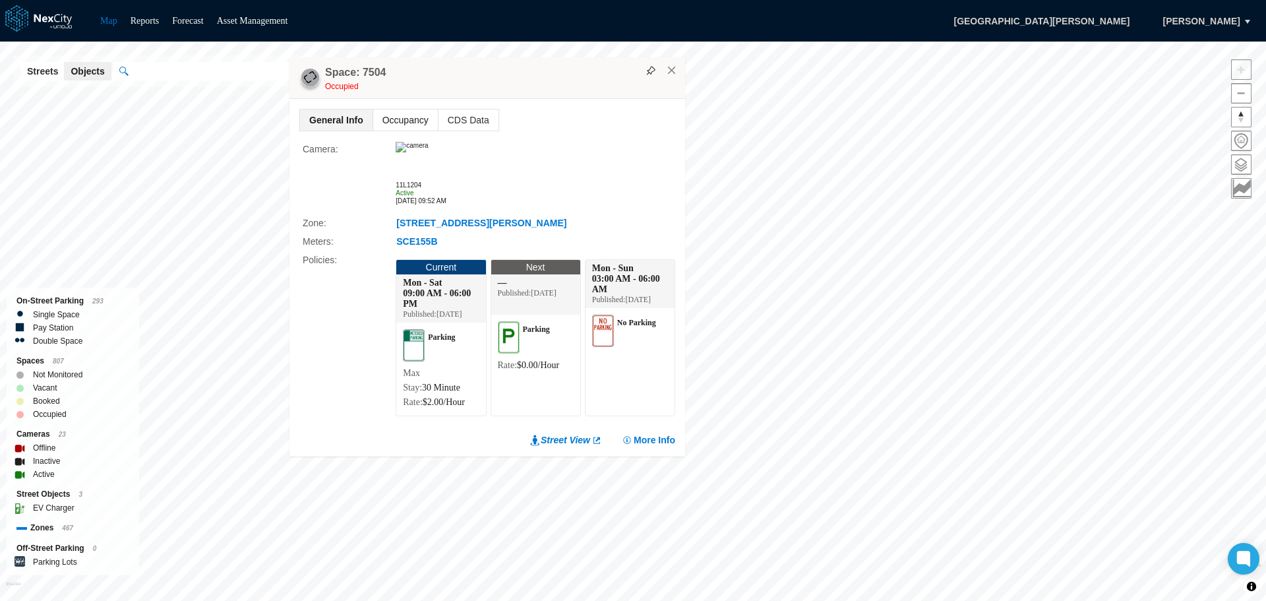
click at [413, 109] on span "Occupancy" at bounding box center [405, 119] width 65 height 21
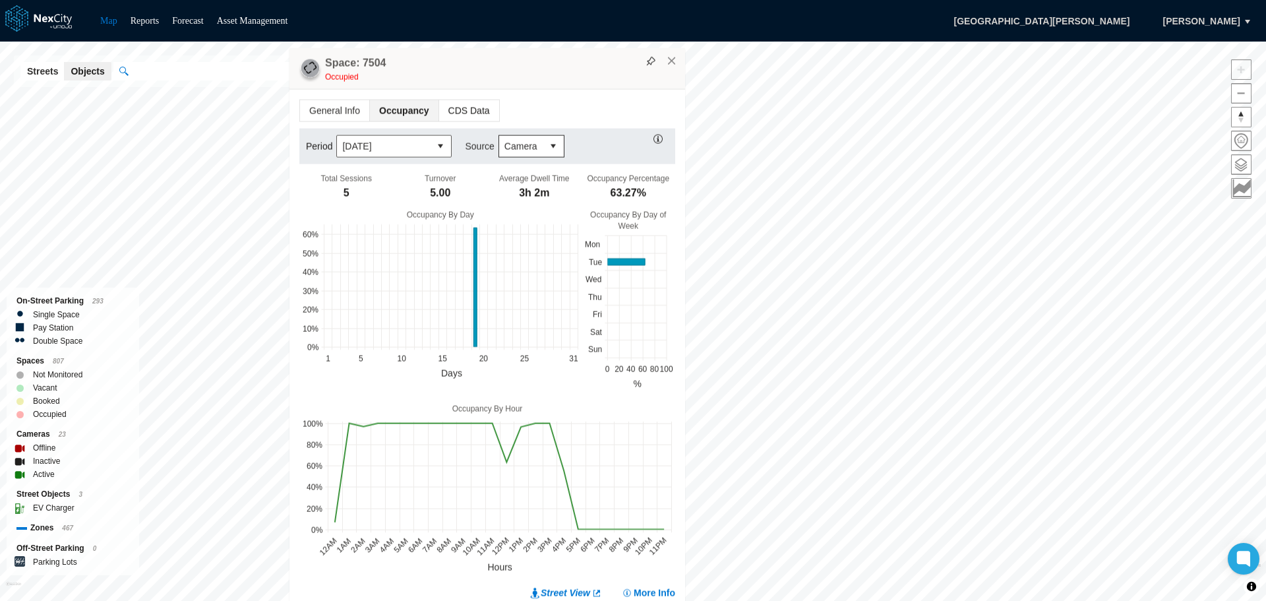
click at [463, 112] on span "CDS Data" at bounding box center [469, 110] width 60 height 21
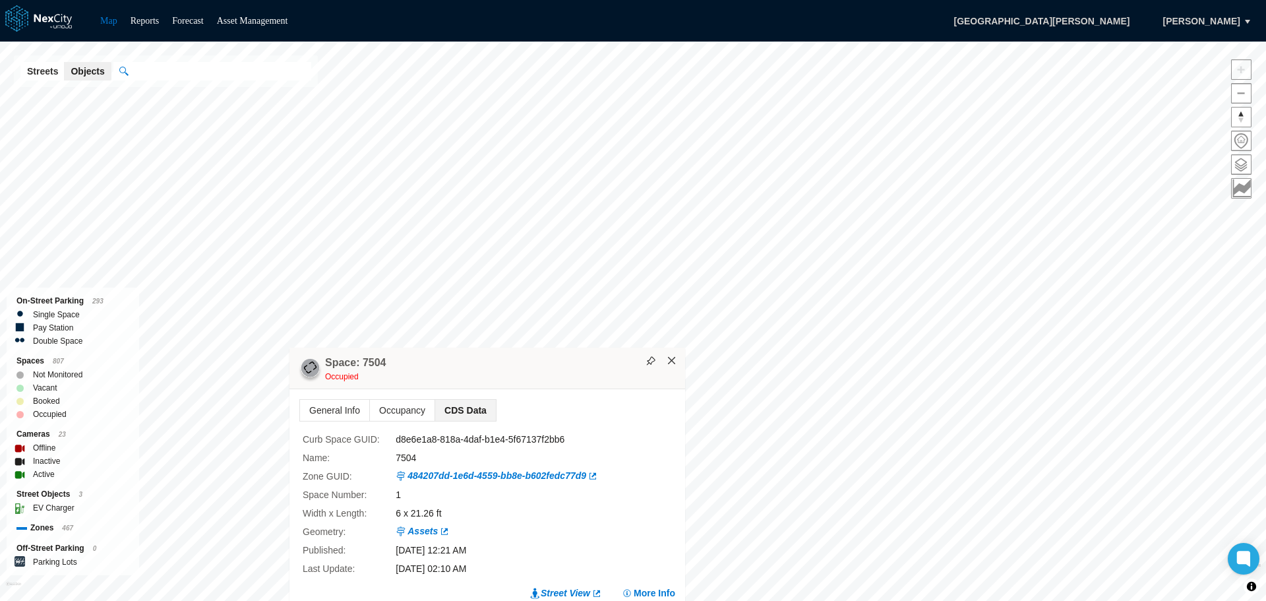
click at [672, 363] on button "×" at bounding box center [672, 361] width 12 height 12
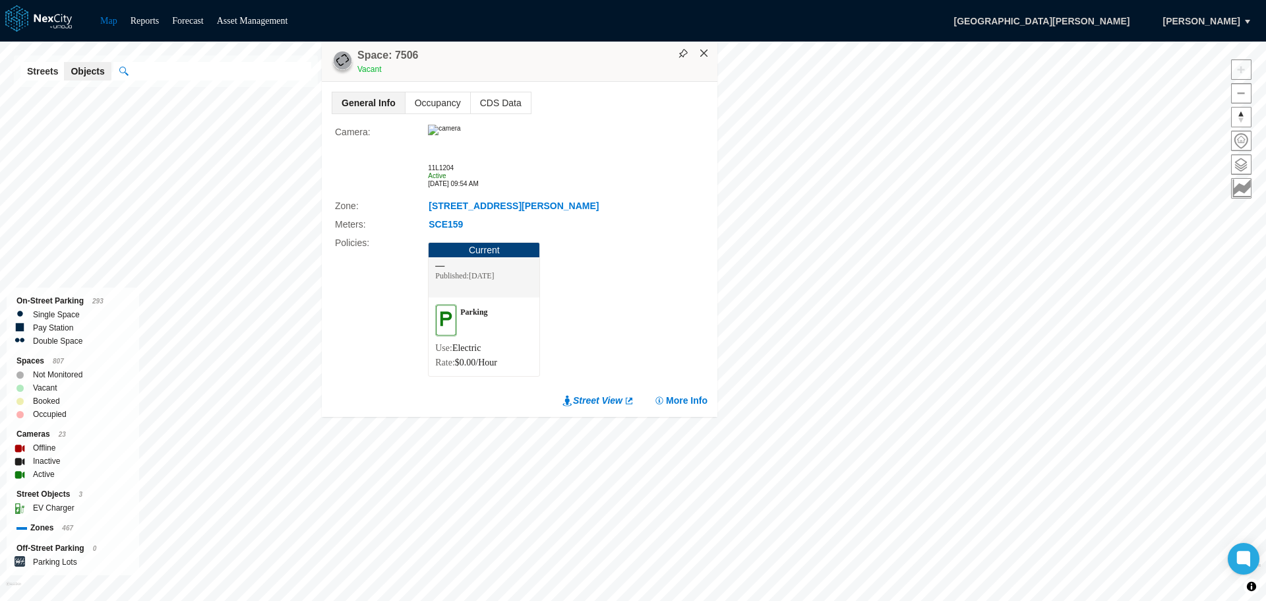
click at [705, 55] on button "×" at bounding box center [704, 53] width 12 height 12
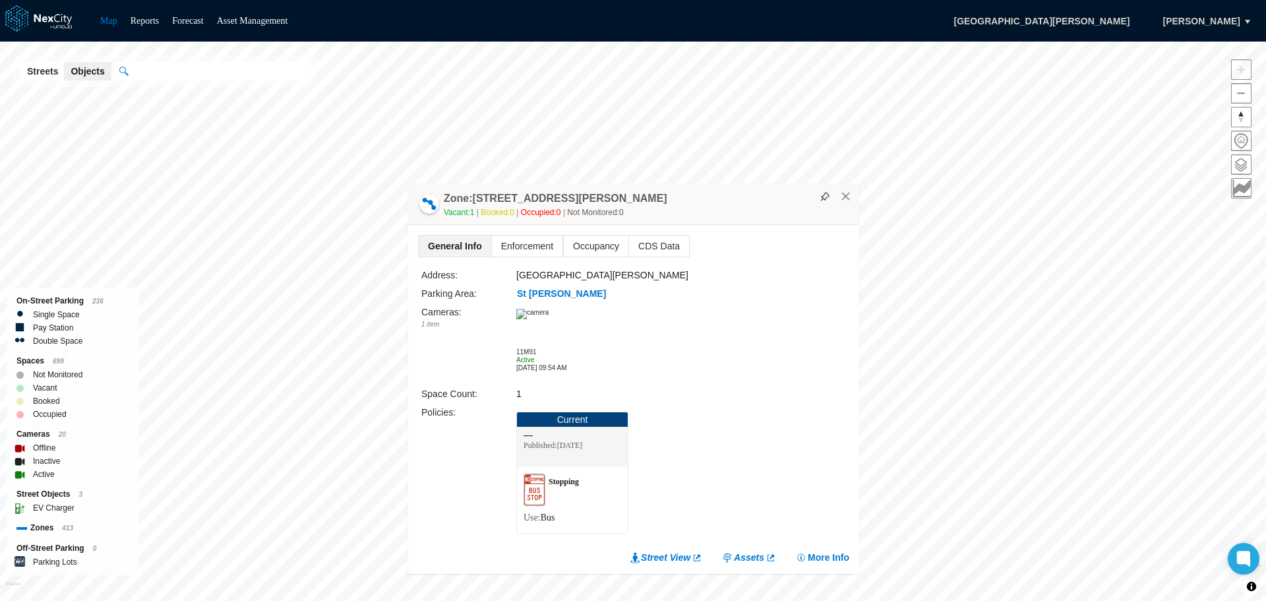
click at [548, 319] on img at bounding box center [532, 314] width 32 height 11
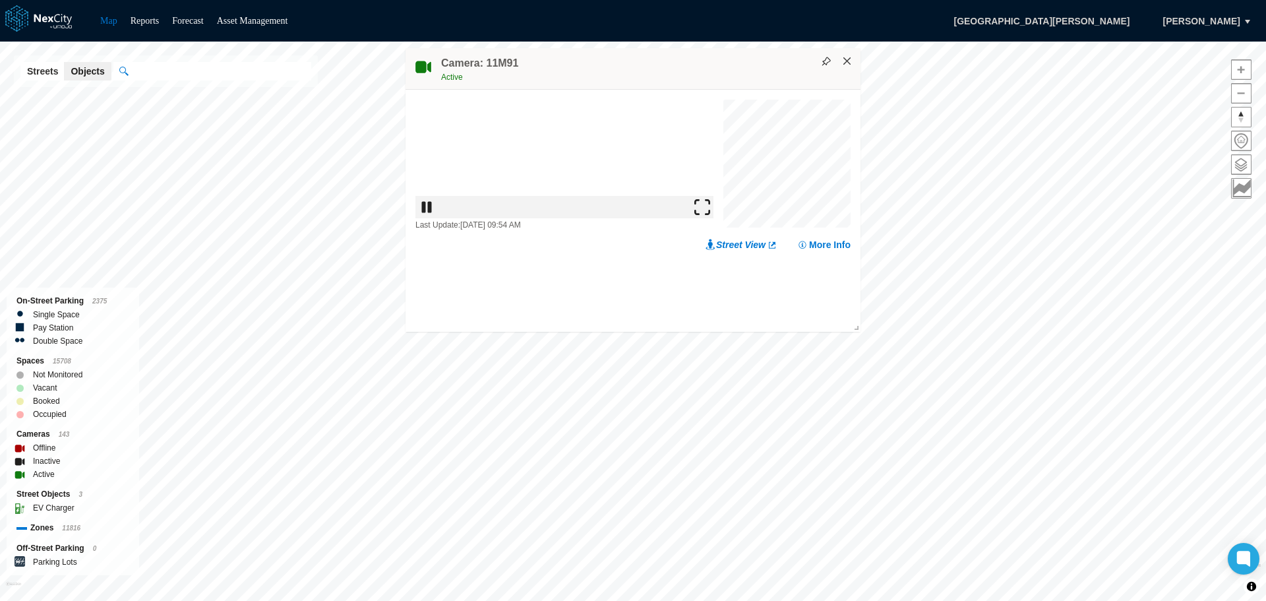
click at [848, 63] on button "×" at bounding box center [847, 61] width 12 height 12
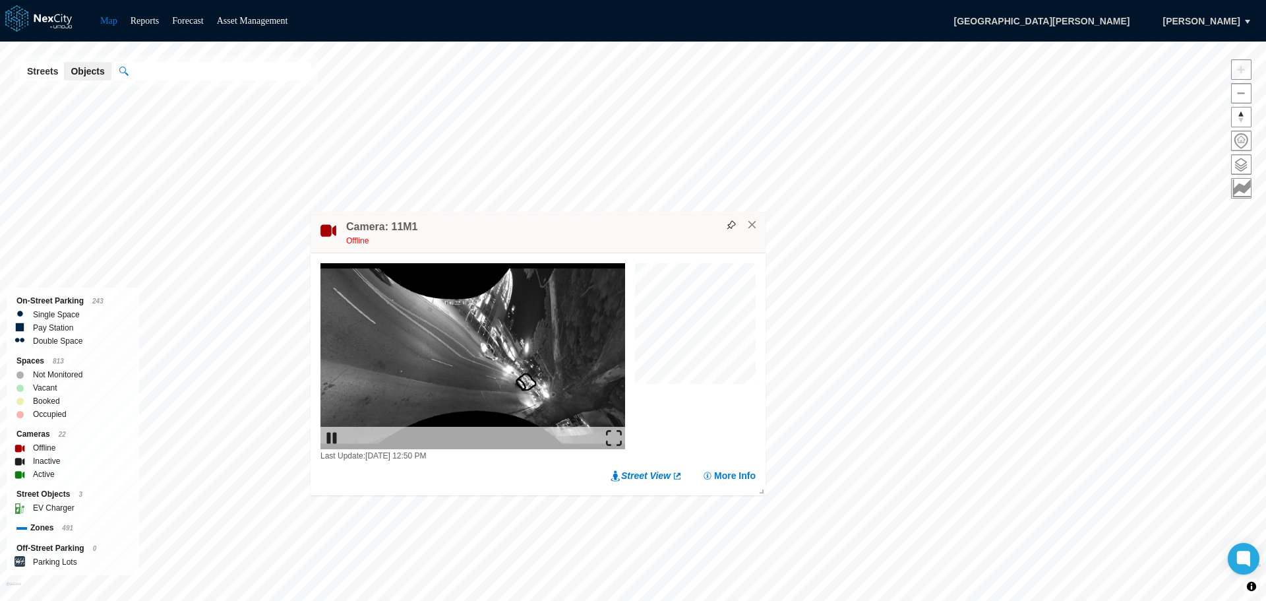
click at [614, 438] on img at bounding box center [614, 438] width 16 height 16
click at [754, 227] on button "×" at bounding box center [752, 225] width 12 height 12
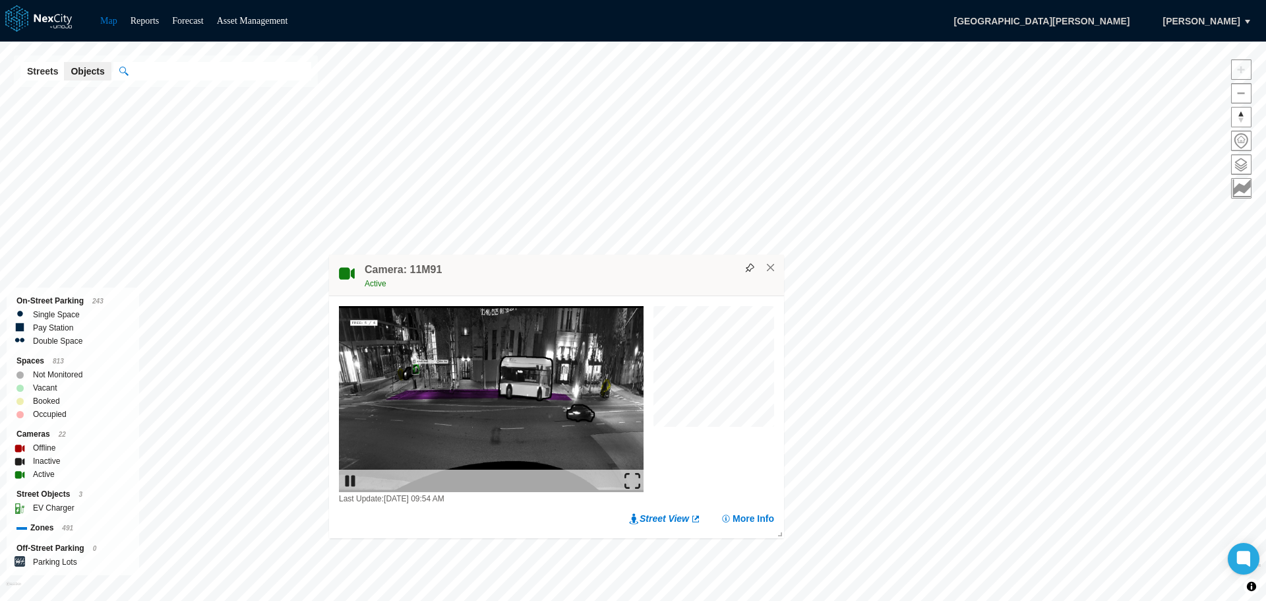
click at [632, 481] on img at bounding box center [632, 481] width 16 height 16
click at [773, 273] on div "Camera: 11M91 Active" at bounding box center [556, 275] width 455 height 42
click at [771, 265] on button "×" at bounding box center [771, 268] width 12 height 12
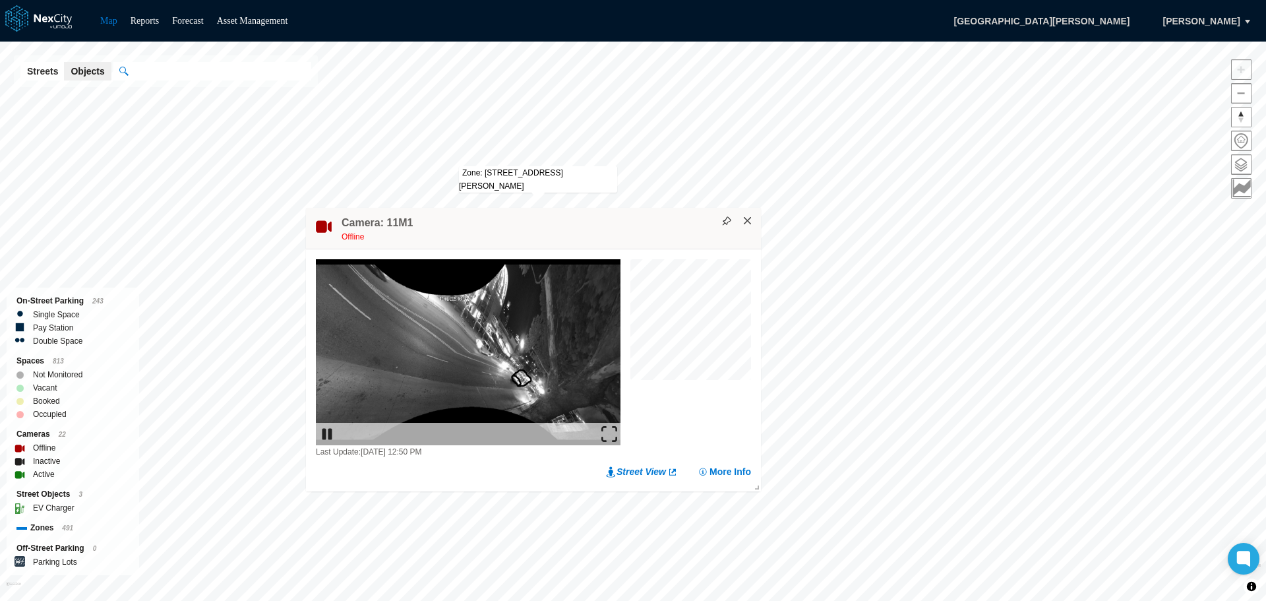
click at [744, 222] on button "×" at bounding box center [748, 221] width 12 height 12
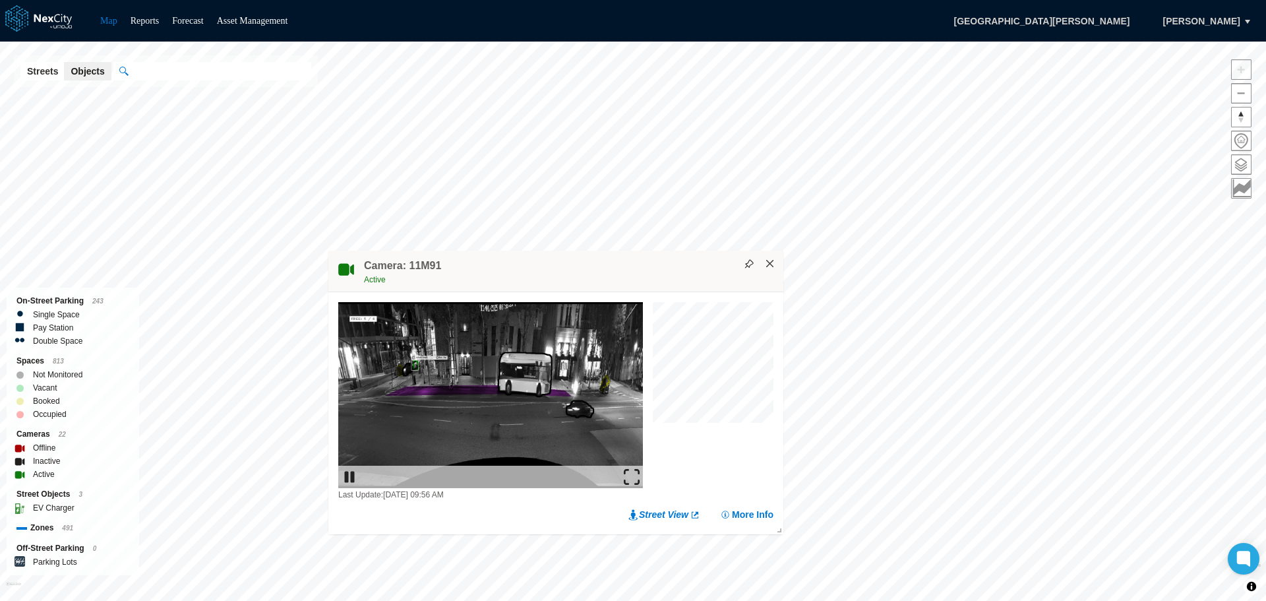
click at [773, 260] on button "×" at bounding box center [770, 264] width 12 height 12
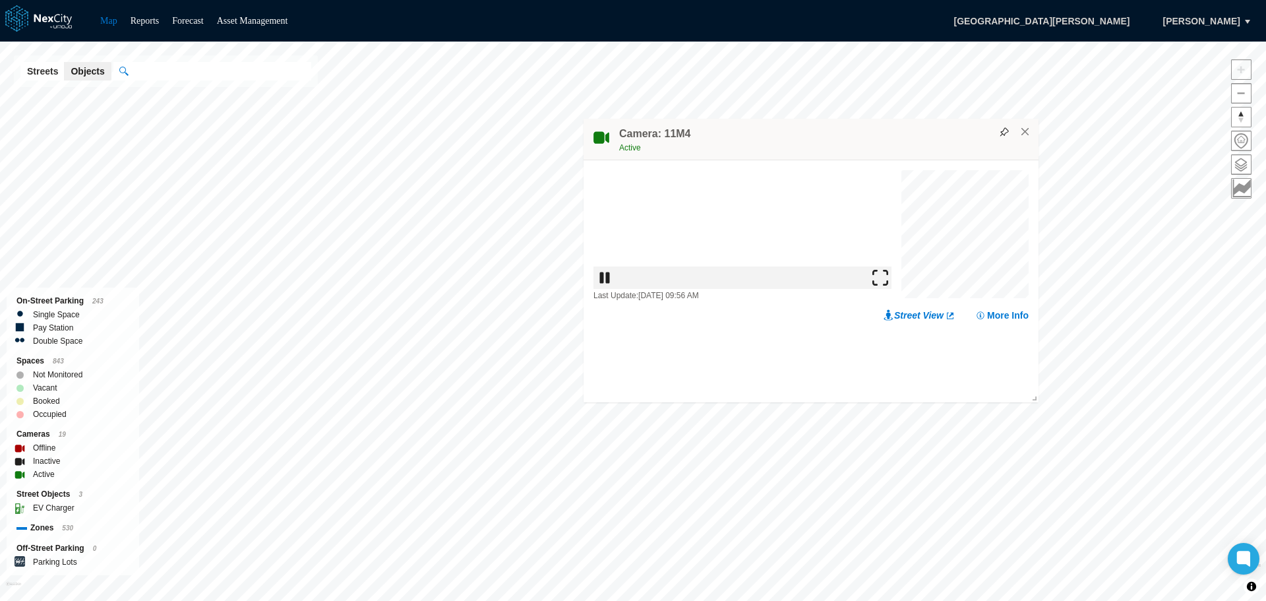
click at [888, 285] on img at bounding box center [880, 278] width 16 height 16
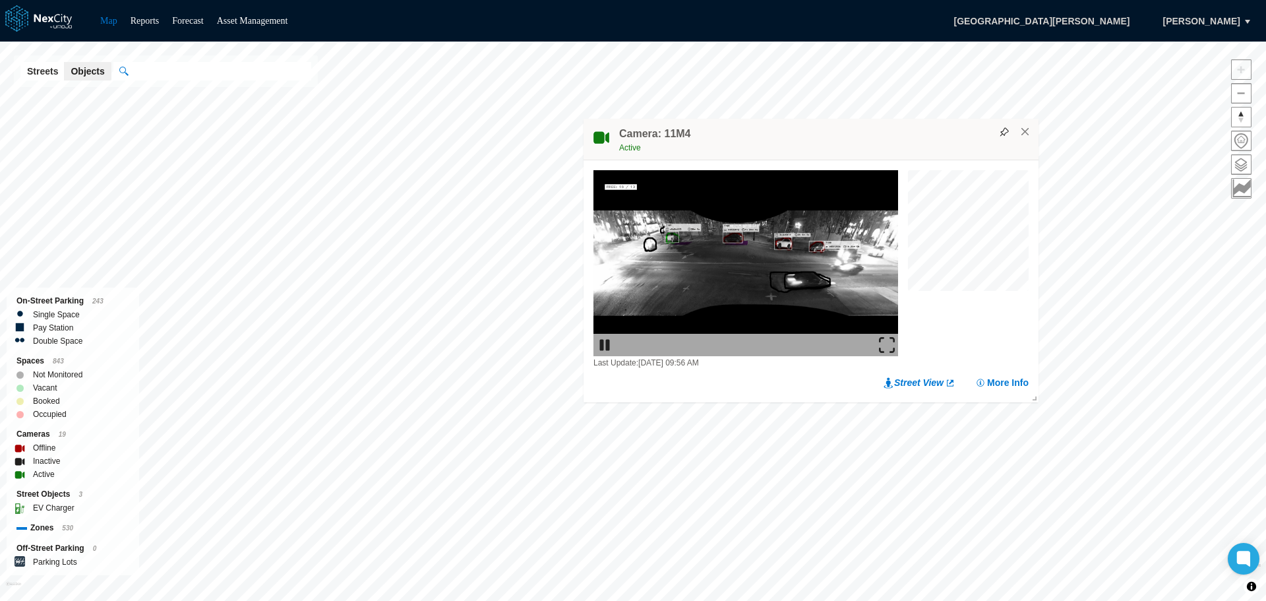
click at [884, 344] on img at bounding box center [887, 345] width 16 height 16
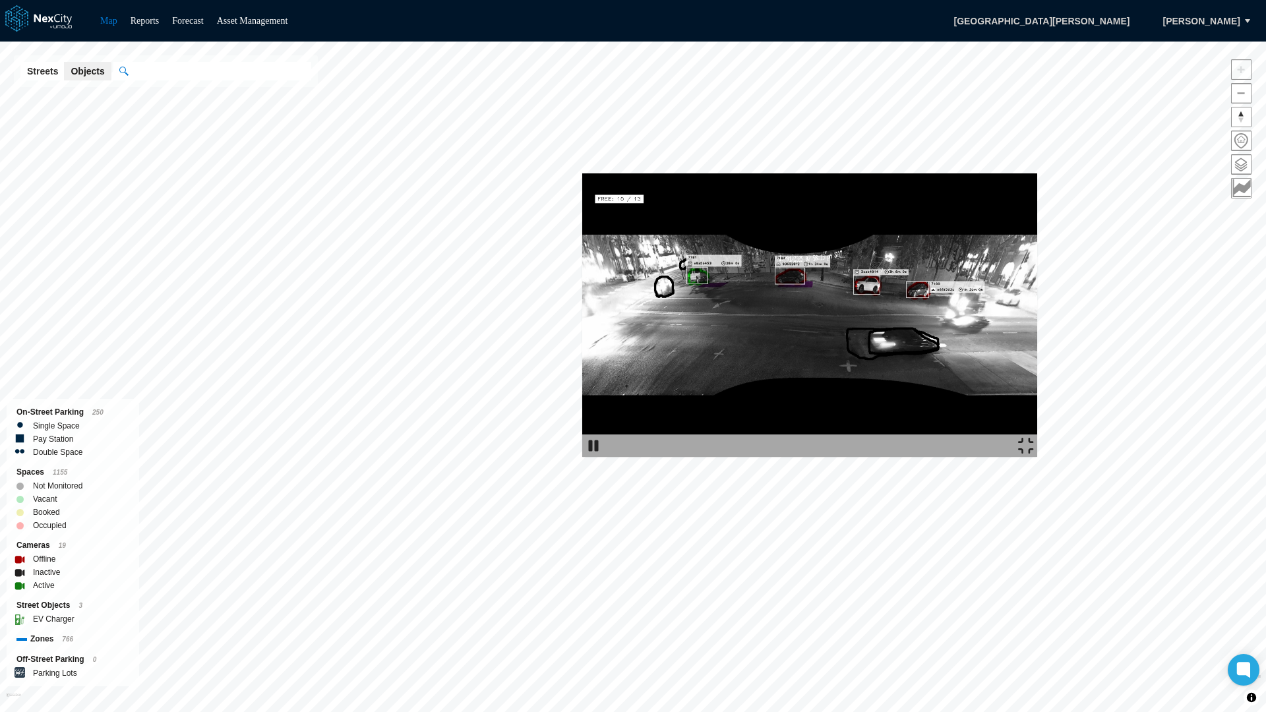
click at [1034, 454] on img at bounding box center [1026, 446] width 16 height 16
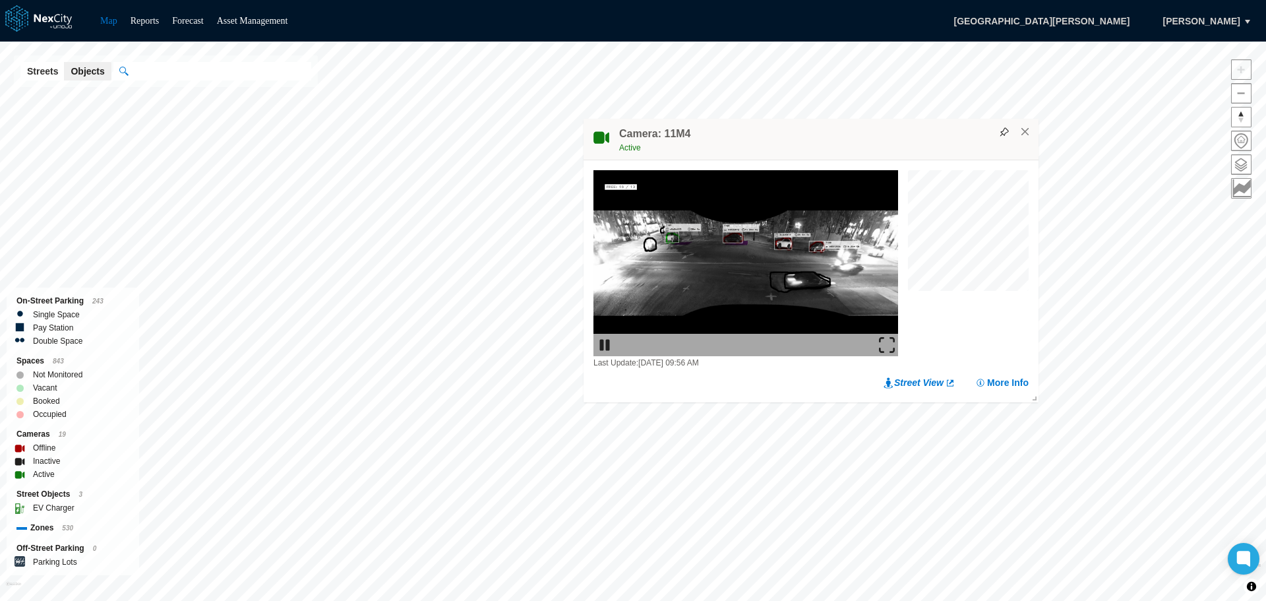
click at [887, 336] on div at bounding box center [745, 345] width 305 height 22
click at [883, 342] on img at bounding box center [887, 345] width 16 height 16
click at [1024, 131] on button "×" at bounding box center [1025, 132] width 12 height 12
